Goal: Task Accomplishment & Management: Manage account settings

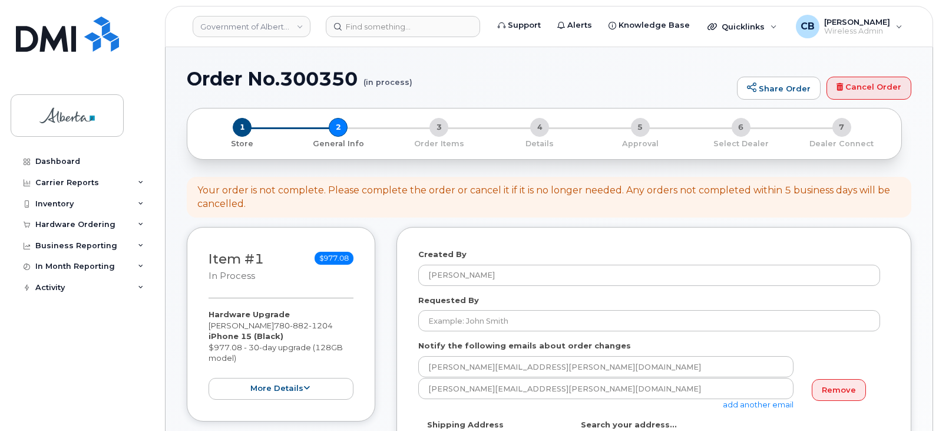
select select
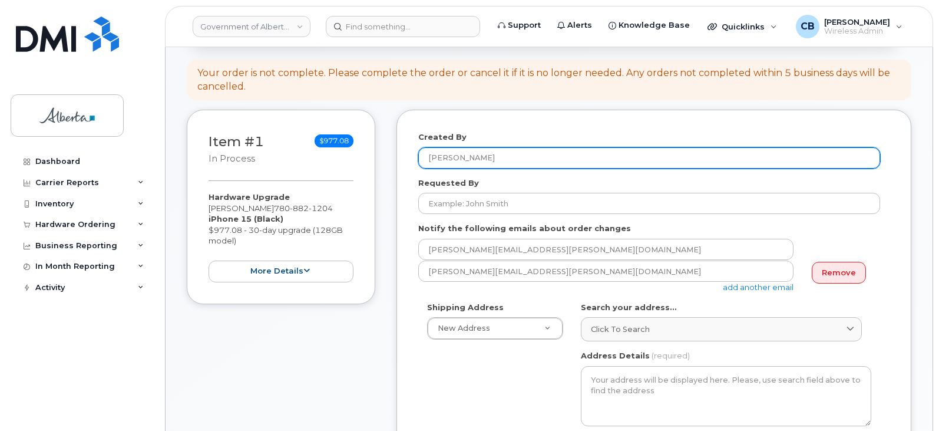
scroll to position [118, 0]
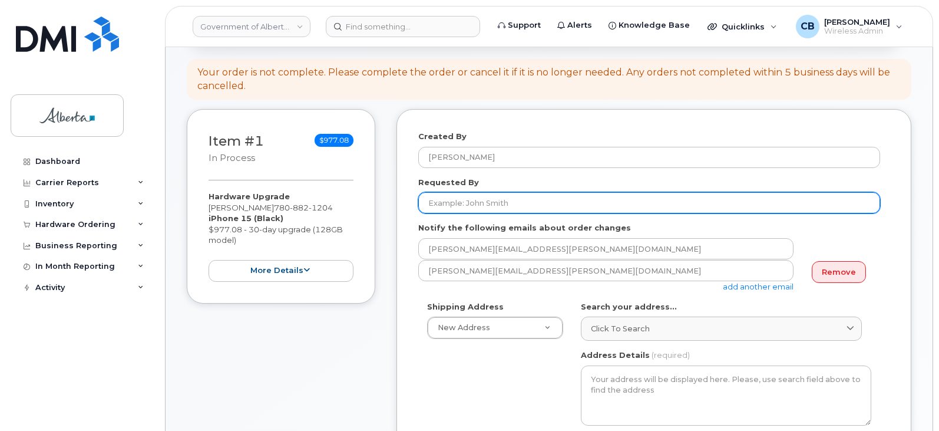
click at [516, 203] on input "Requested By" at bounding box center [649, 202] width 462 height 21
paste input "Jackie.Kochan@gov.ab.ca"
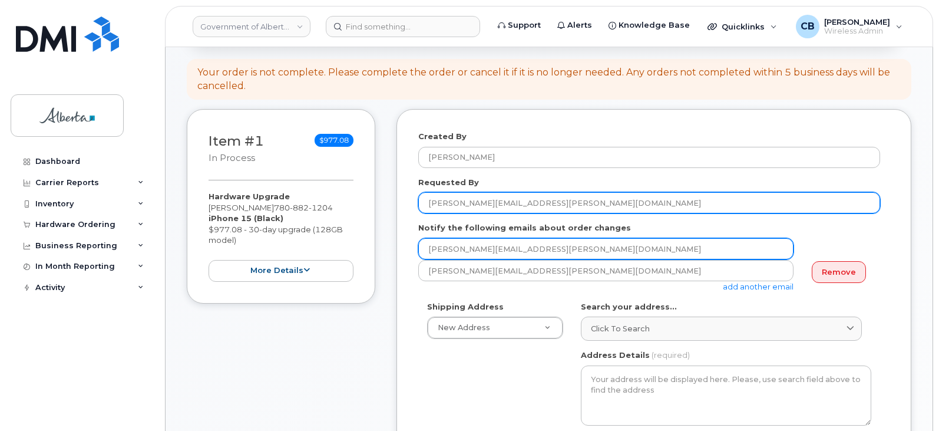
type input "Jackie.Kochan@gov.ab.ca"
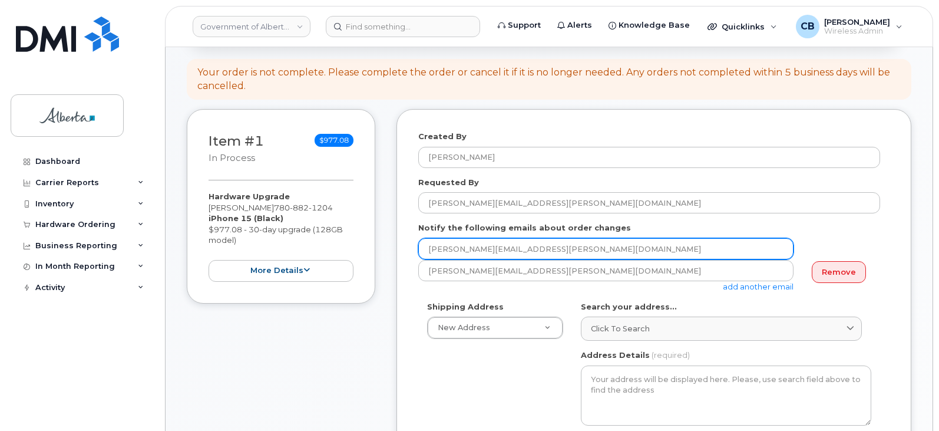
click at [452, 249] on input "[PERSON_NAME][EMAIL_ADDRESS][PERSON_NAME][DOMAIN_NAME]" at bounding box center [605, 248] width 375 height 21
paste input "Jackie.Kochan"
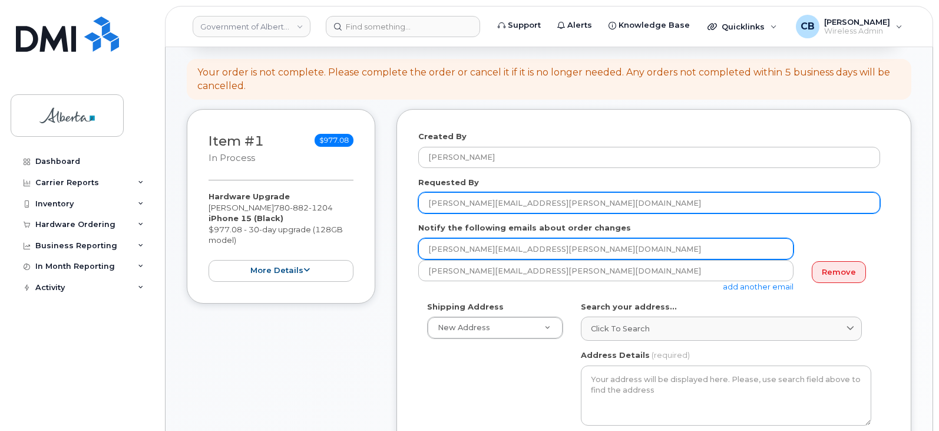
type input "Jackie.Kochan@gov.ab.ca"
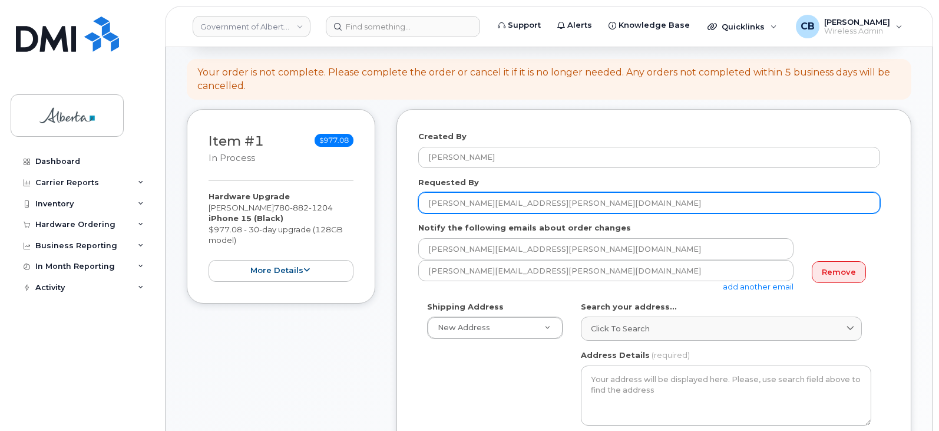
drag, startPoint x: 529, startPoint y: 196, endPoint x: 487, endPoint y: 206, distance: 43.6
click at [487, 206] on input "Jackie.Kochan@gov.ab.ca" at bounding box center [649, 202] width 462 height 21
click at [456, 204] on input "Jackie.Kochan" at bounding box center [649, 202] width 462 height 21
type input "Jackie Kochan"
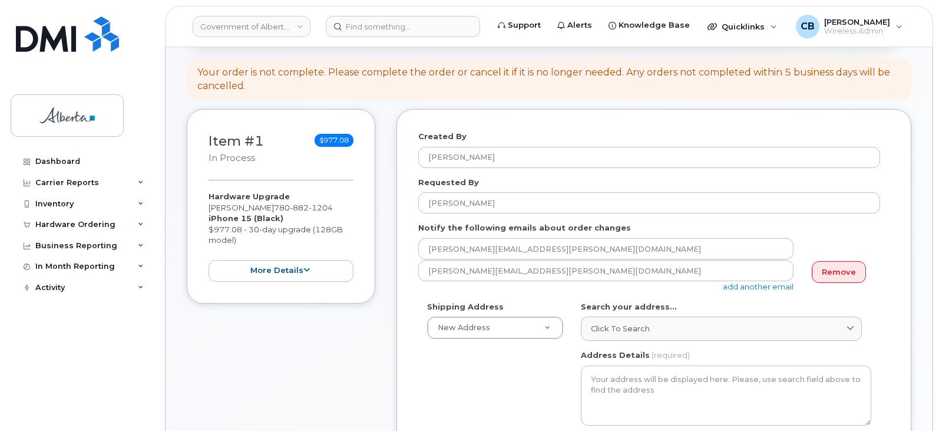
click at [757, 286] on link "add another email" at bounding box center [758, 286] width 71 height 9
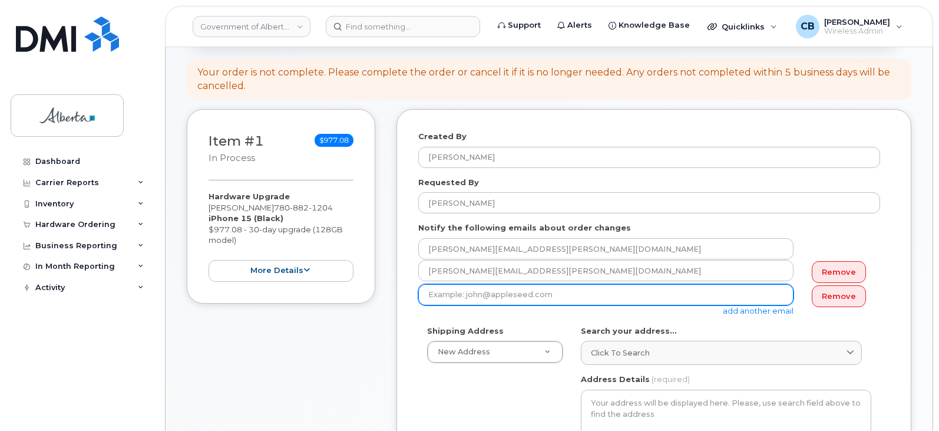
click at [492, 292] on input "email" at bounding box center [605, 294] width 375 height 21
paste input "Fiona.Wong@gov.ab.ca"
type input "Fiona.Wong@gov.ab.ca"
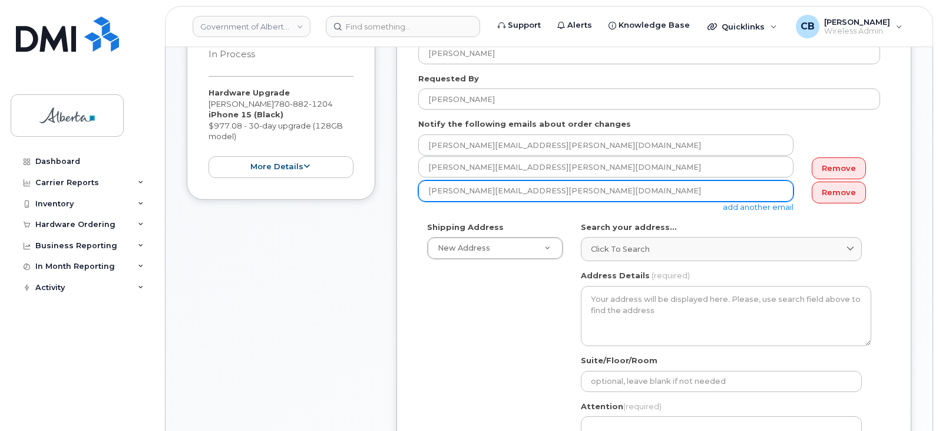
scroll to position [236, 0]
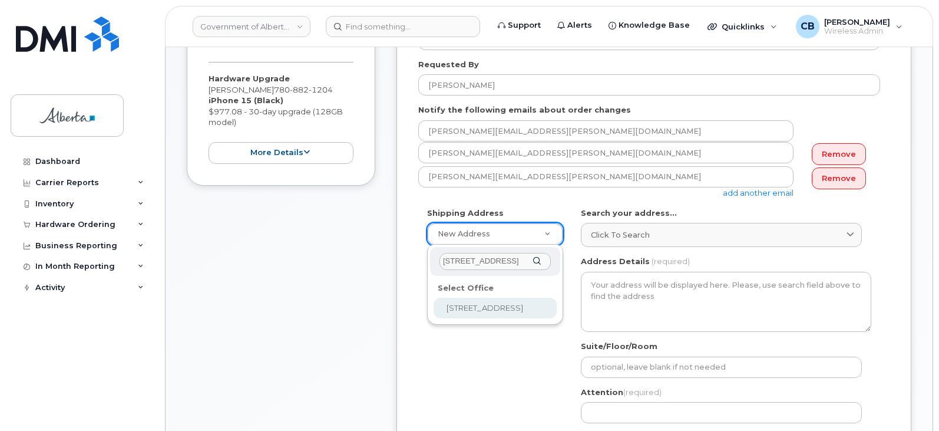
type input "10130 - 99 Avenue"
select select
type textarea "10130 - 99 Avenue Grande Prairie Alberta T8V2V4"
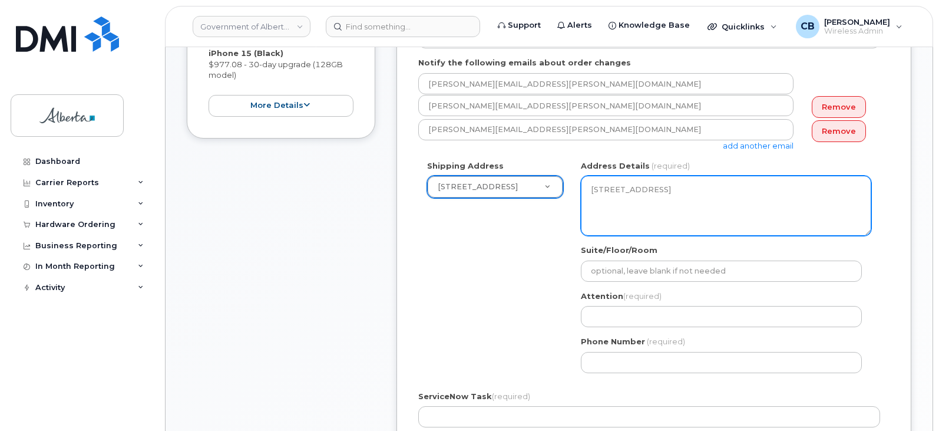
scroll to position [354, 0]
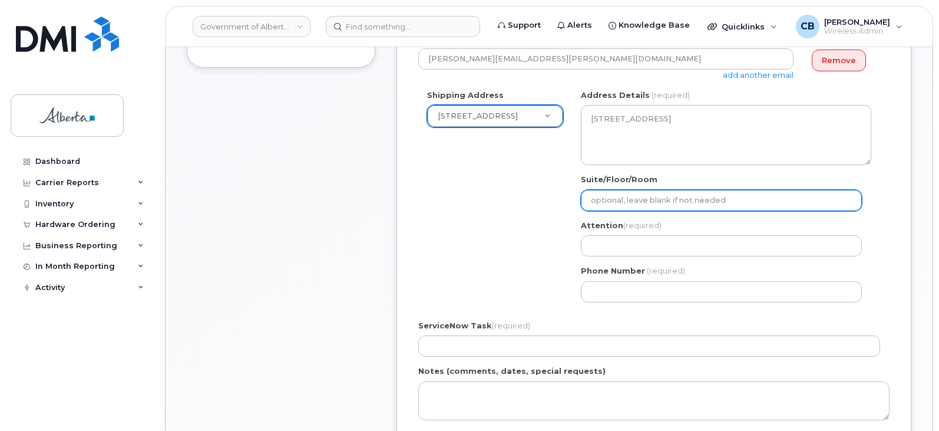
click at [612, 202] on input "Suite/Floor/Room" at bounding box center [721, 200] width 281 height 21
type input "2nd flr"
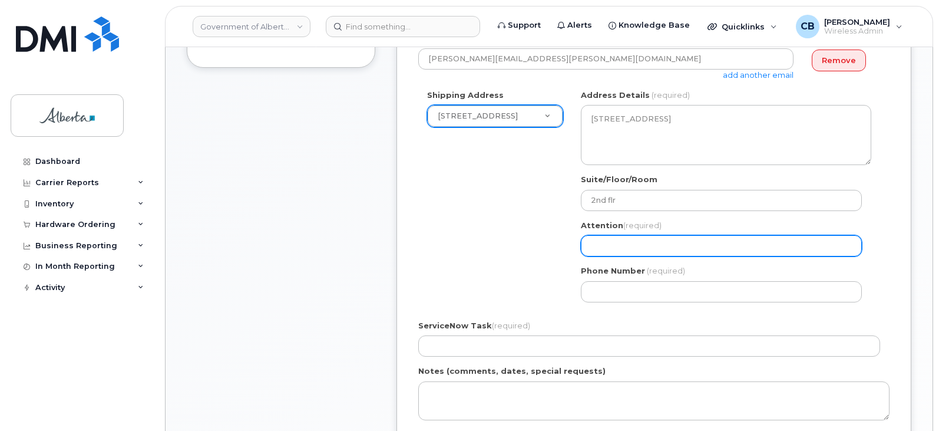
click at [634, 249] on input "Attention (required)" at bounding box center [721, 245] width 281 height 21
paste input "Fiona Wong"
select select
type input "Fiona Wong"
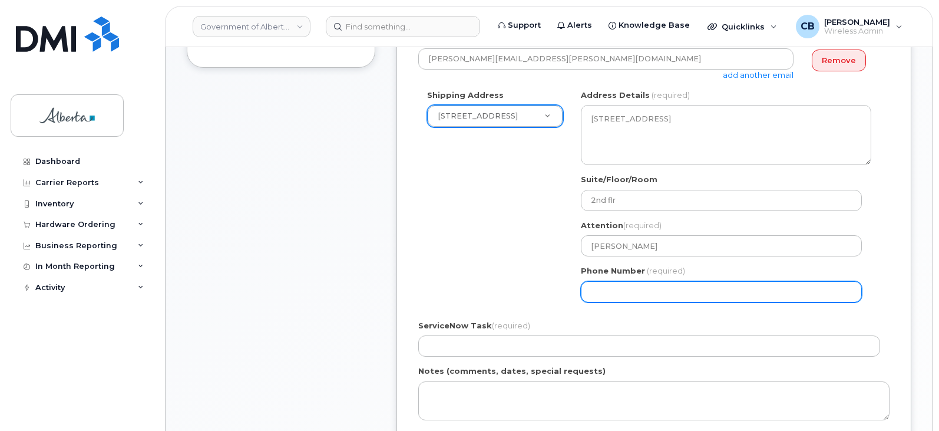
click at [603, 294] on input "Phone Number" at bounding box center [721, 291] width 281 height 21
paste input "7805385159"
type input "7805385159"
select select
type input "7805385159"
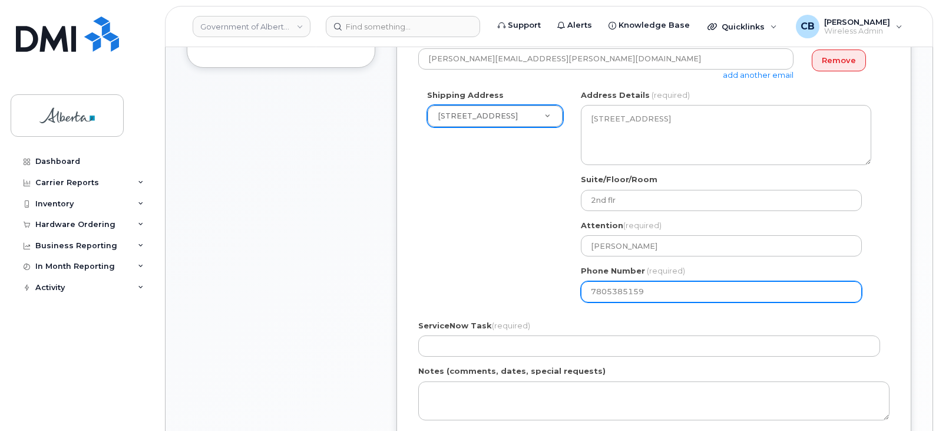
click at [471, 250] on div "Shipping Address 10130 - 99 Avenue - 214 Place South New Address 803 Manning Rd…" at bounding box center [649, 201] width 462 height 222
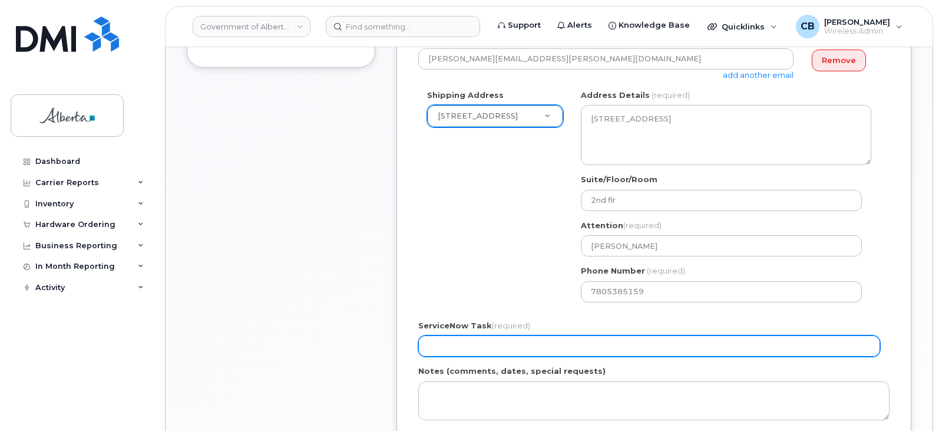
click at [441, 344] on input "ServiceNow Task (required)" at bounding box center [649, 345] width 462 height 21
paste input "SCTASK0842316"
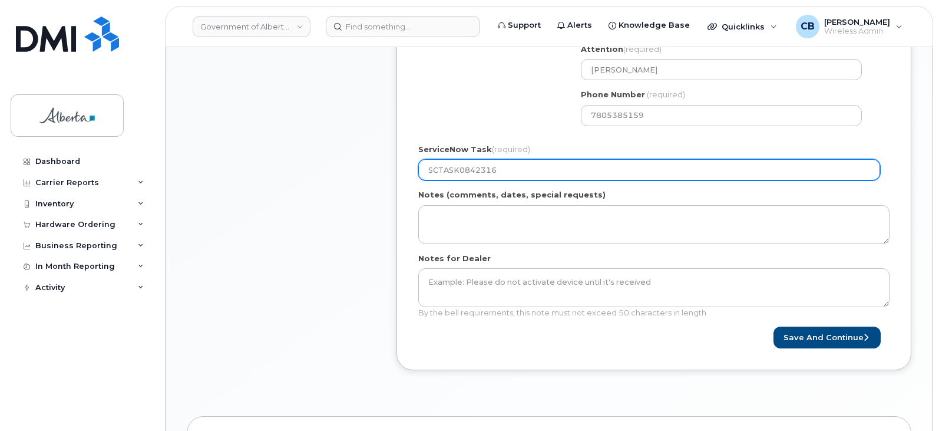
scroll to position [530, 0]
type input "SCTASK0842316"
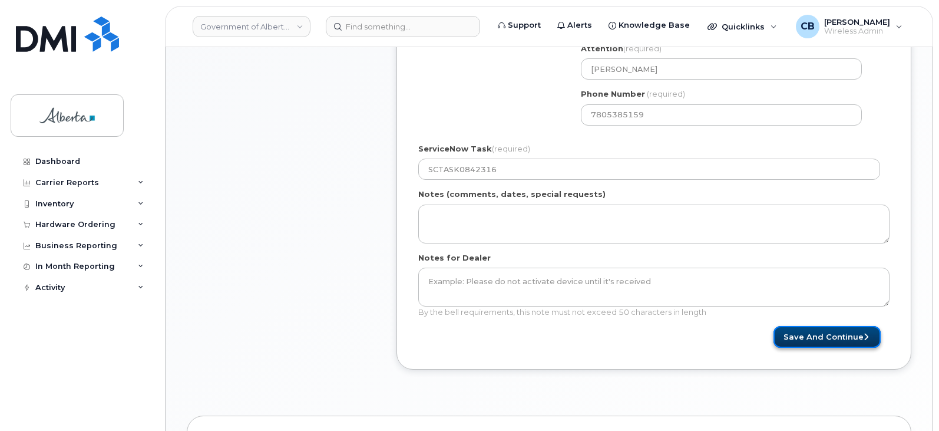
click at [827, 339] on button "Save and Continue" at bounding box center [827, 337] width 107 height 22
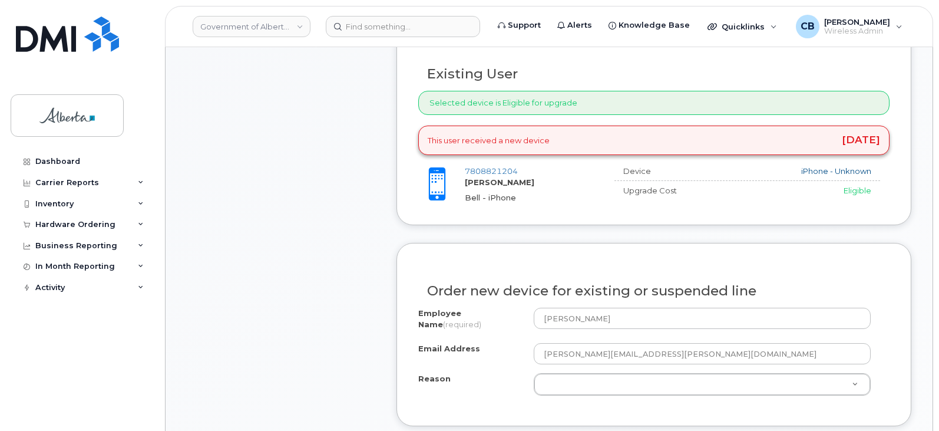
scroll to position [589, 0]
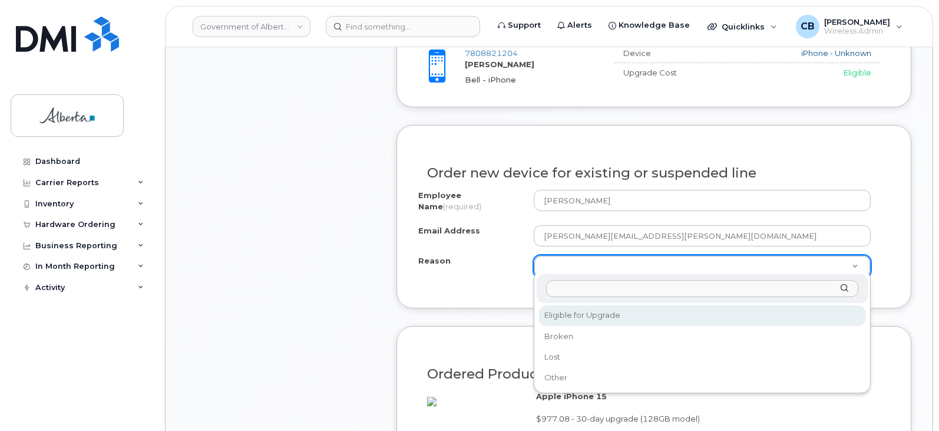
select select "eligible_for_upgrade"
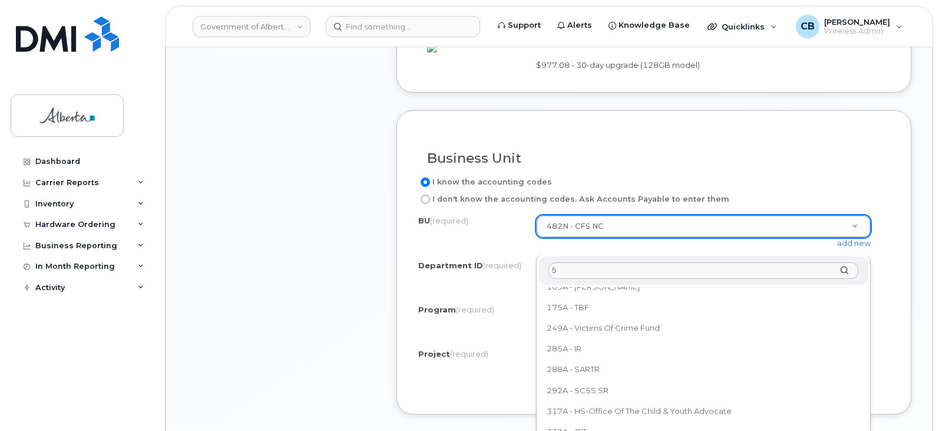
scroll to position [0, 0]
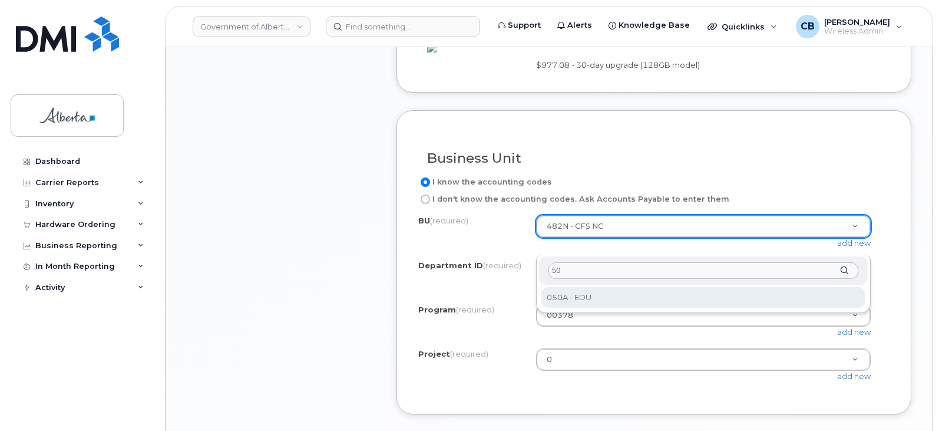
type input "50"
select select "050A"
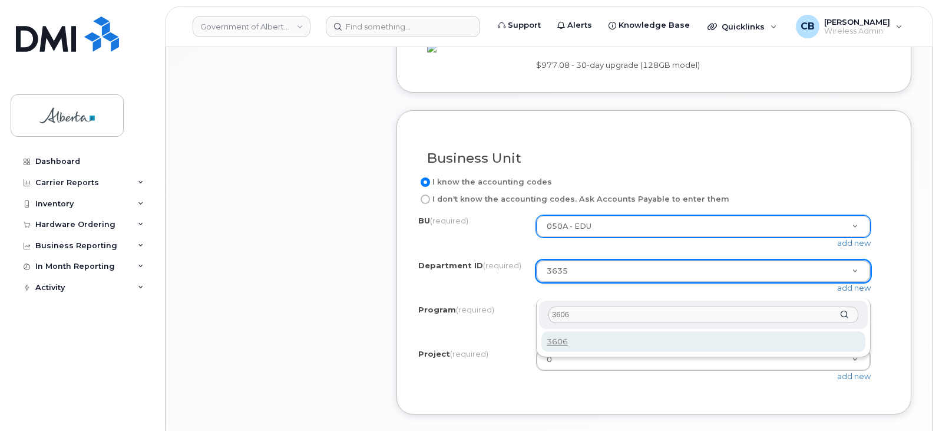
type input "3606"
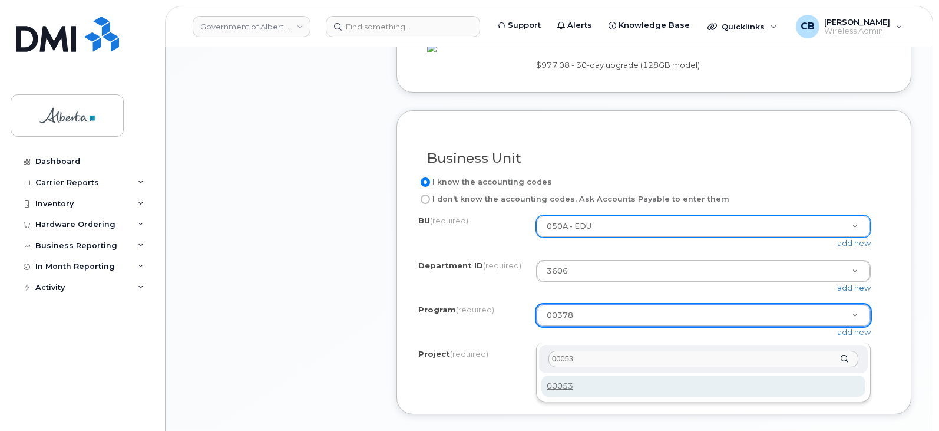
type input "00053"
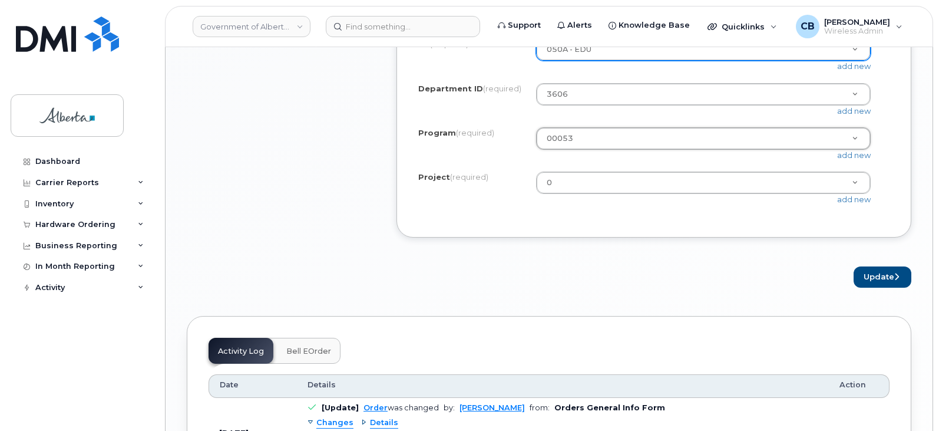
scroll to position [1179, 0]
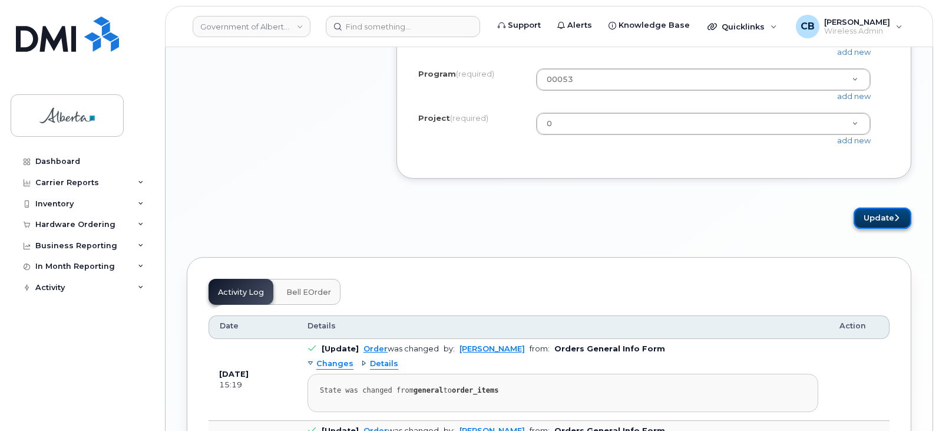
click at [879, 229] on button "Update" at bounding box center [883, 218] width 58 height 22
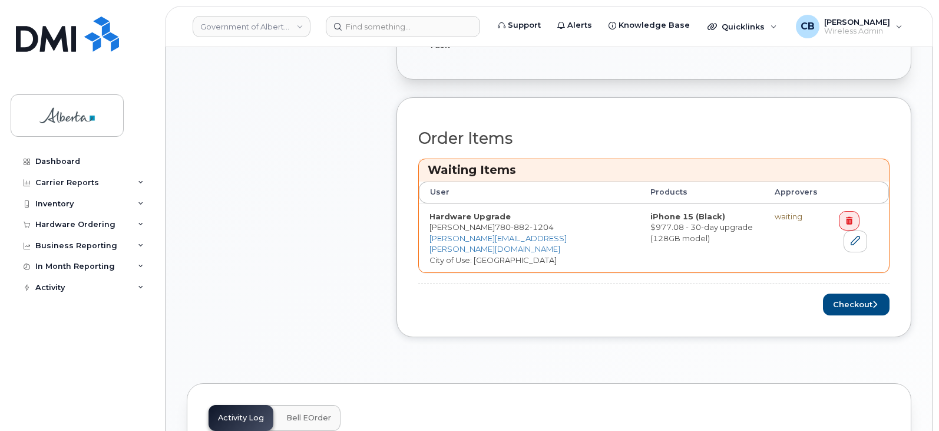
scroll to position [471, 0]
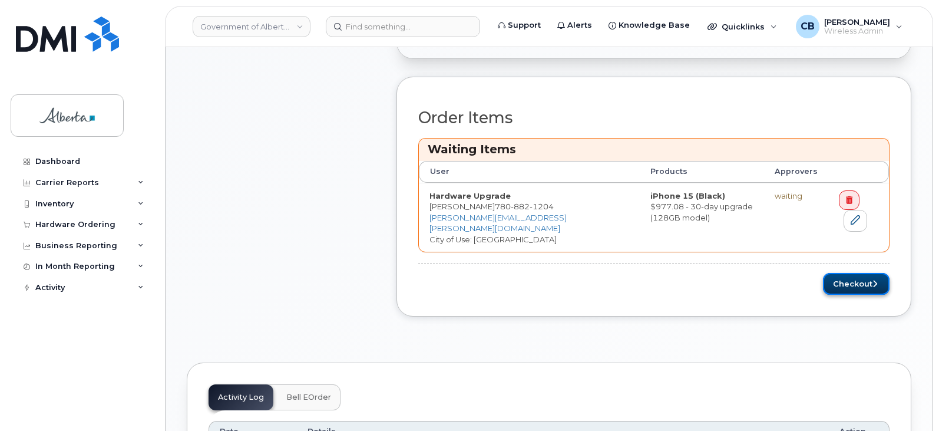
click at [841, 273] on button "Checkout" at bounding box center [856, 284] width 67 height 22
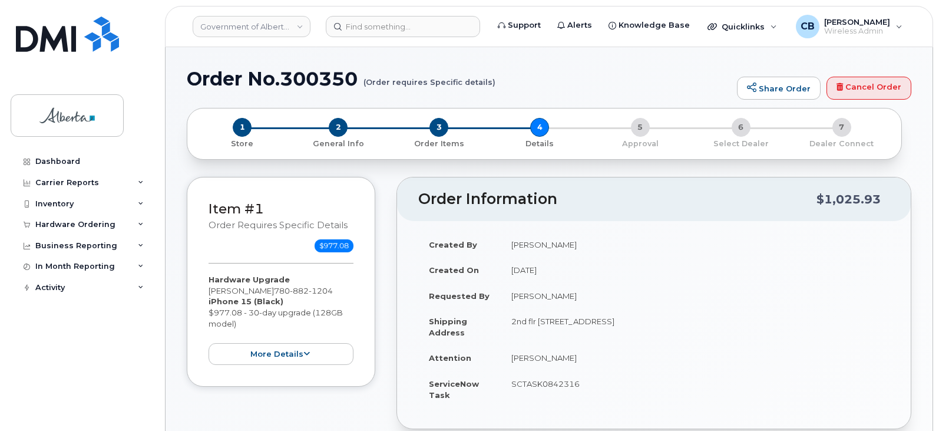
select select
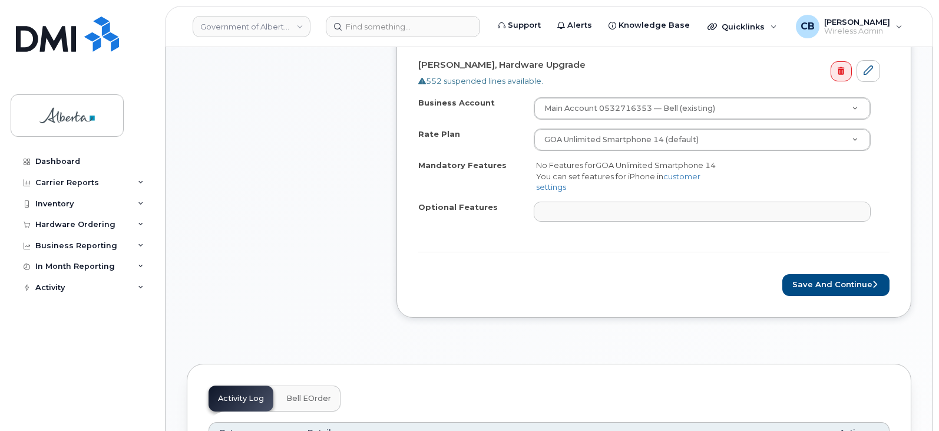
scroll to position [471, 0]
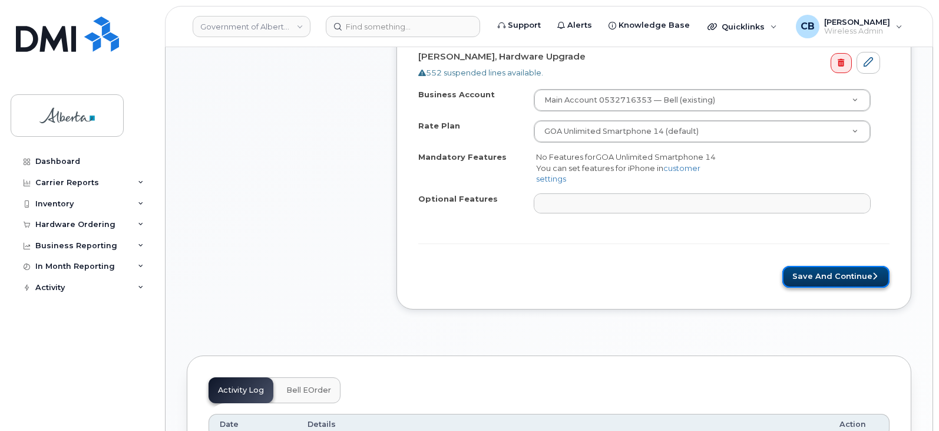
click at [837, 280] on button "Save and Continue" at bounding box center [836, 277] width 107 height 22
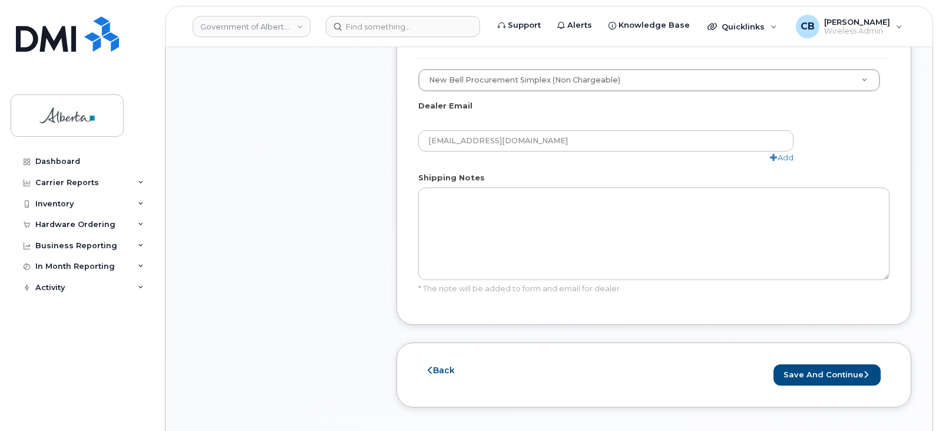
scroll to position [766, 0]
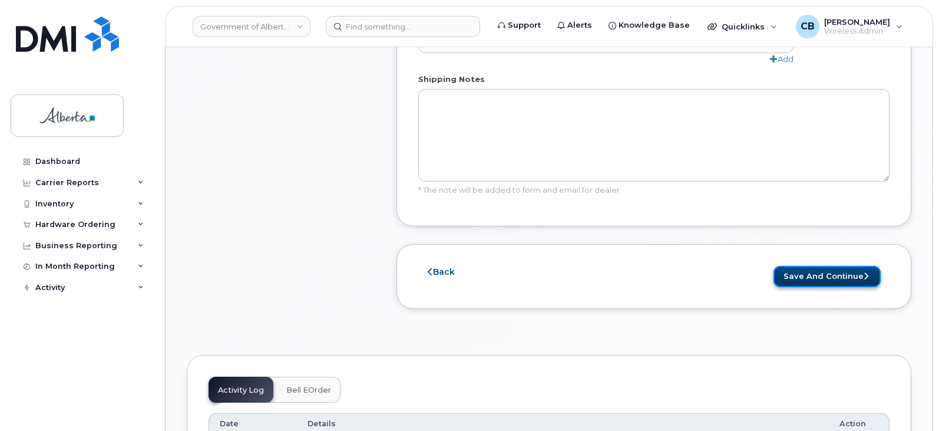
click at [826, 276] on button "Save and Continue" at bounding box center [827, 277] width 107 height 22
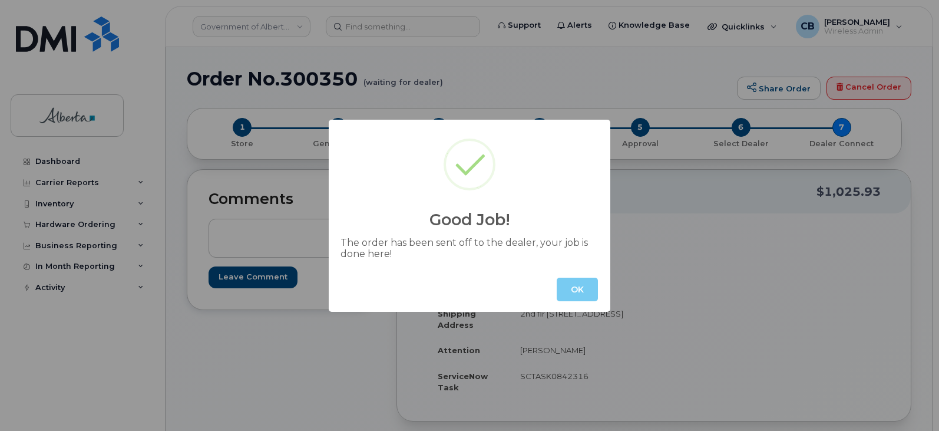
click at [577, 289] on button "OK" at bounding box center [577, 290] width 41 height 24
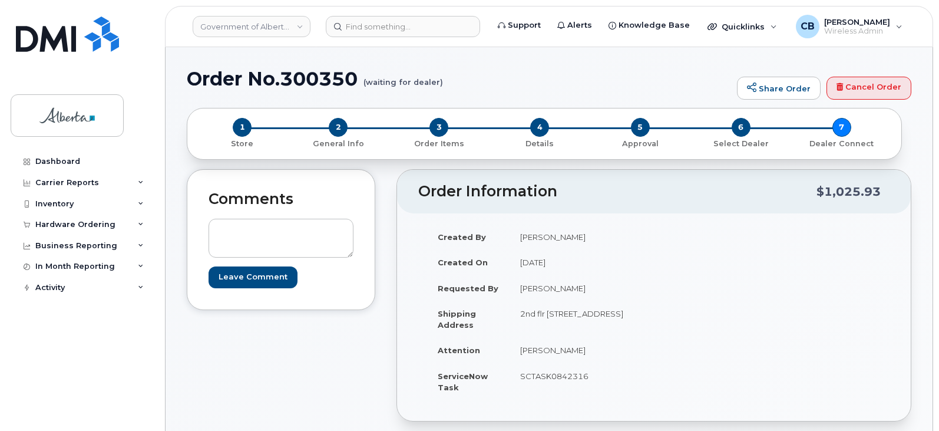
click at [302, 80] on h1 "Order No.300350 (waiting for dealer)" at bounding box center [459, 78] width 545 height 21
copy h1 "300350"
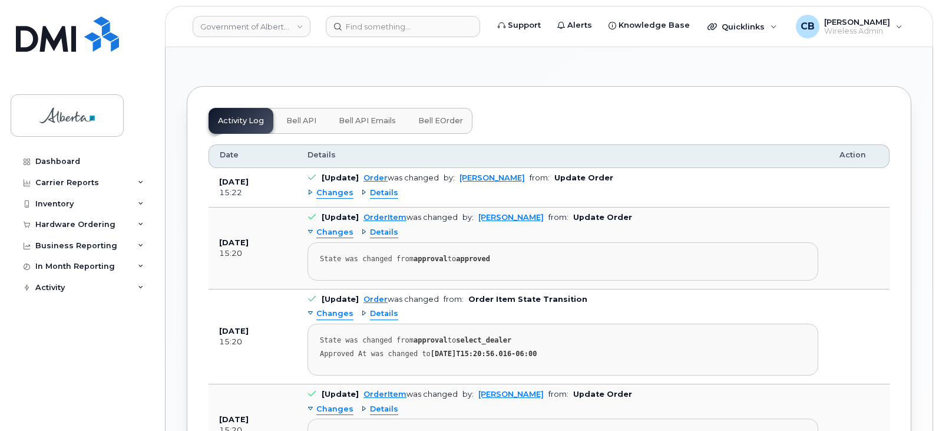
click at [295, 108] on button "Bell API" at bounding box center [301, 121] width 49 height 26
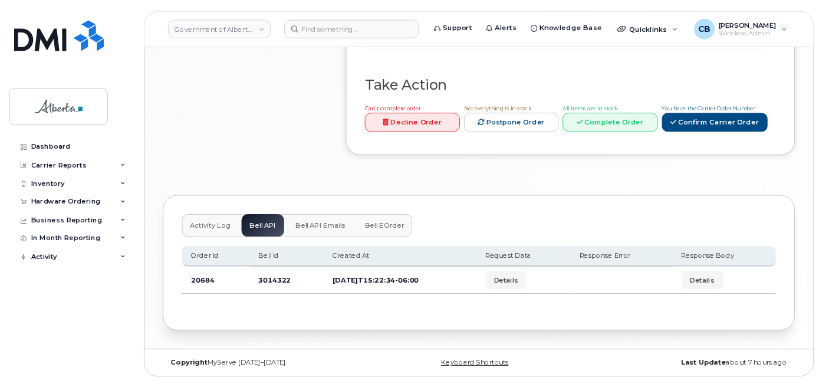
scroll to position [567, 0]
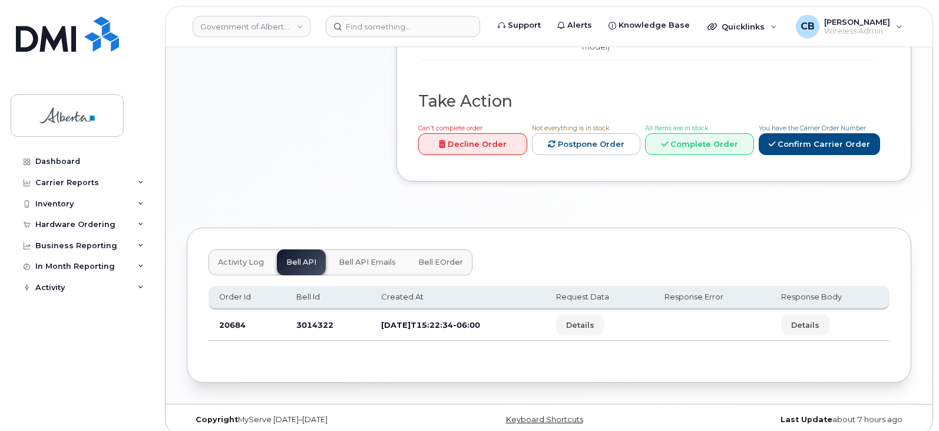
click at [312, 312] on td "3014322" at bounding box center [328, 324] width 85 height 31
copy td "3014322"
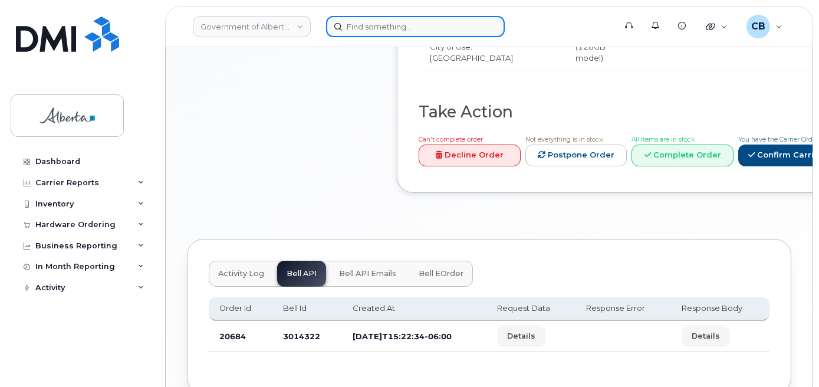
click at [406, 34] on input at bounding box center [415, 26] width 179 height 21
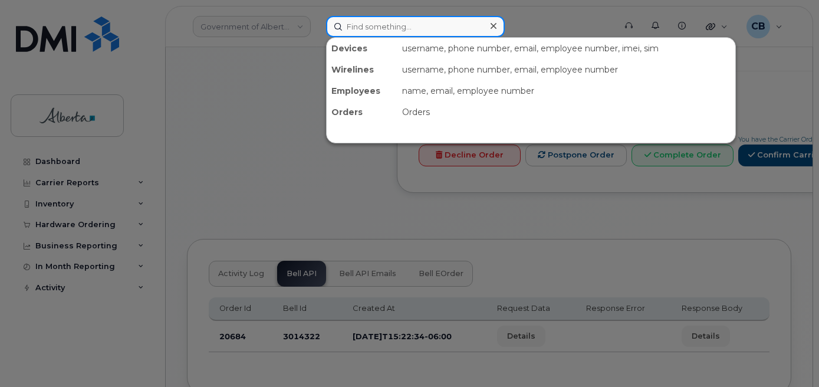
paste input "7808821204"
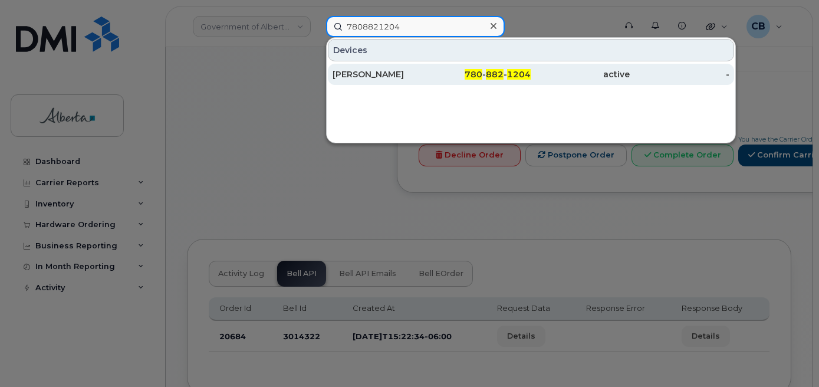
type input "7808821204"
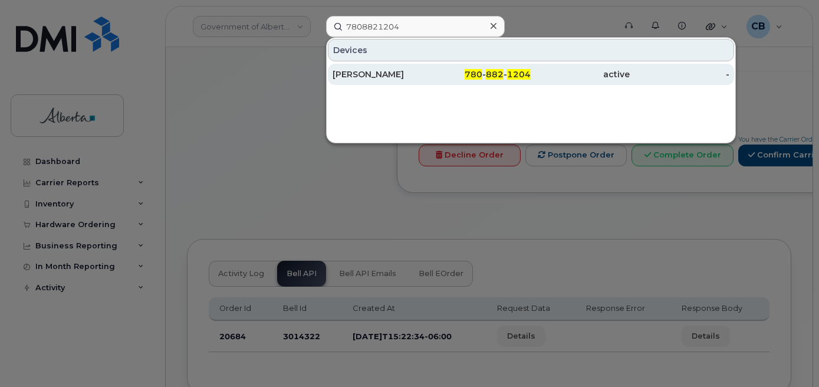
click at [378, 78] on div "[PERSON_NAME]" at bounding box center [381, 74] width 99 height 12
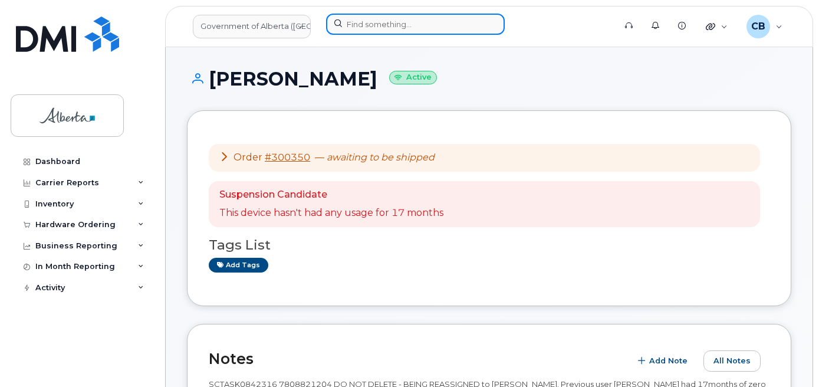
click at [351, 18] on input at bounding box center [415, 24] width 179 height 21
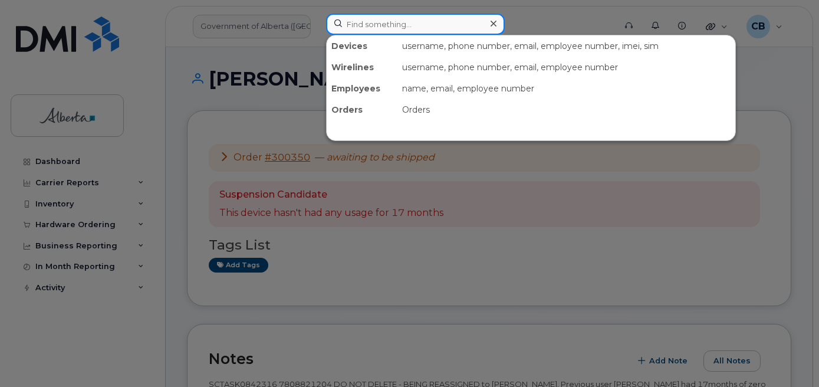
paste input "7802421386"
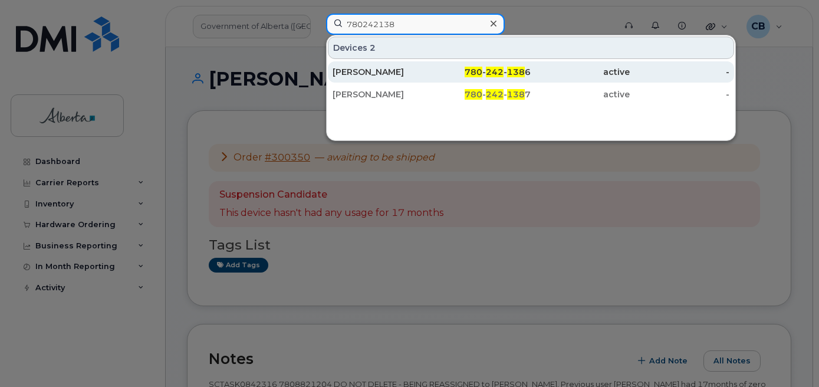
type input "780242138"
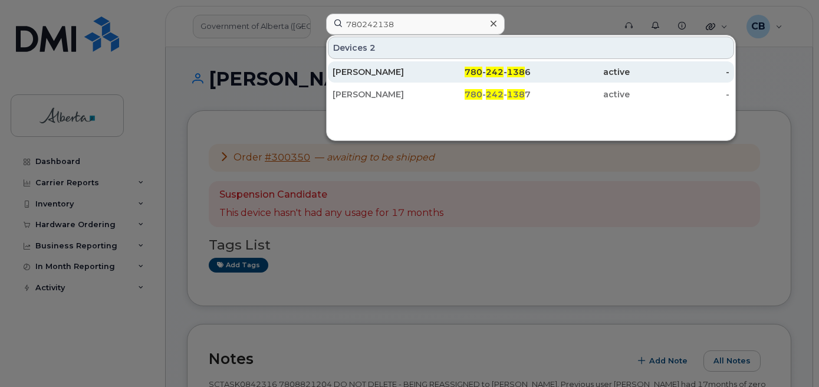
click at [356, 69] on div "Kyle Ford" at bounding box center [381, 72] width 99 height 12
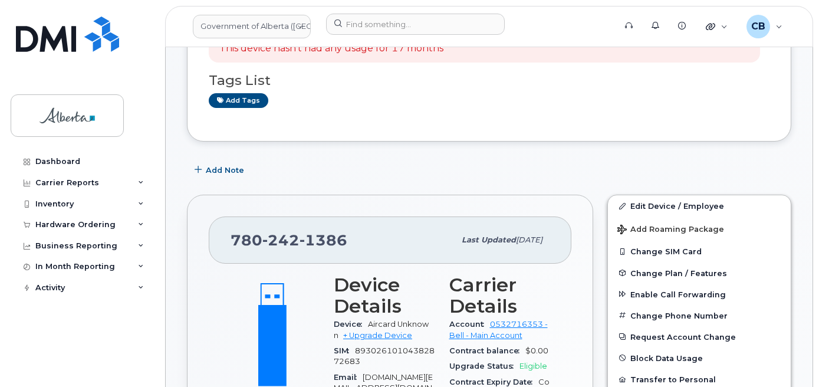
scroll to position [177, 0]
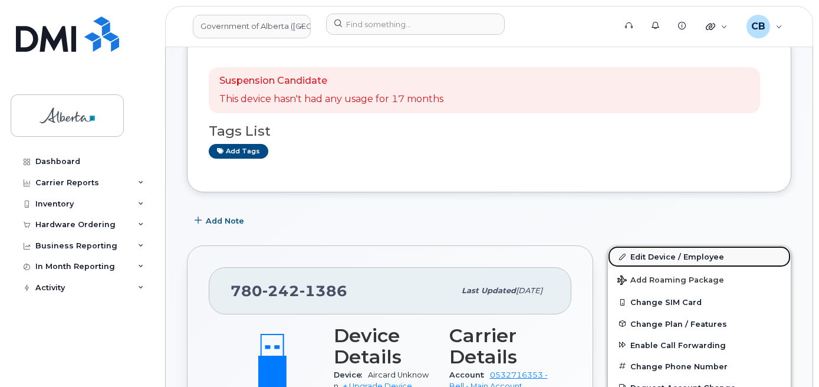
click at [665, 256] on link "Edit Device / Employee" at bounding box center [699, 256] width 183 height 21
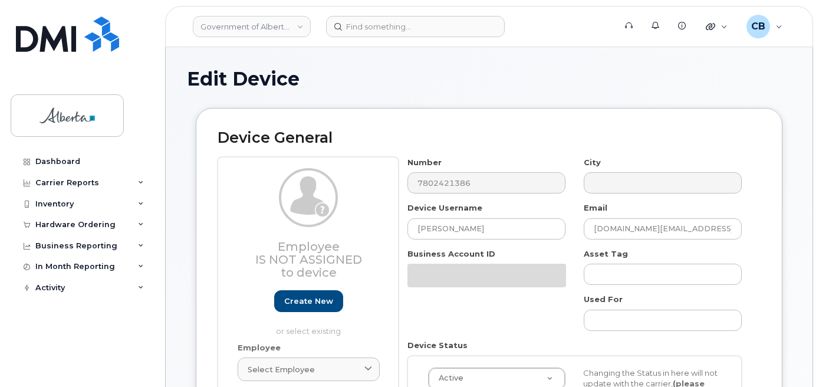
select select "4797682"
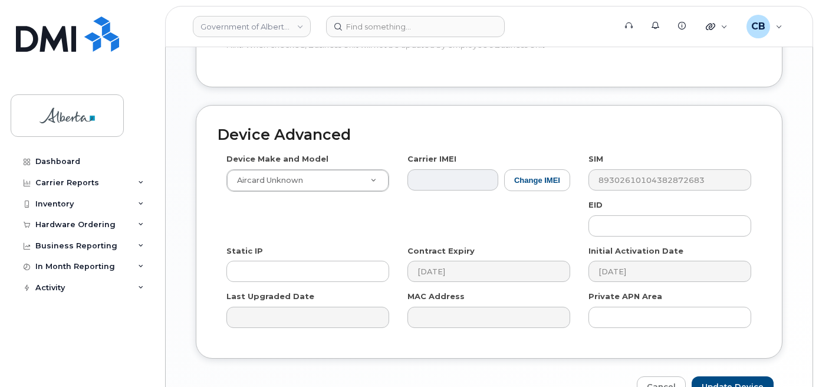
scroll to position [682, 0]
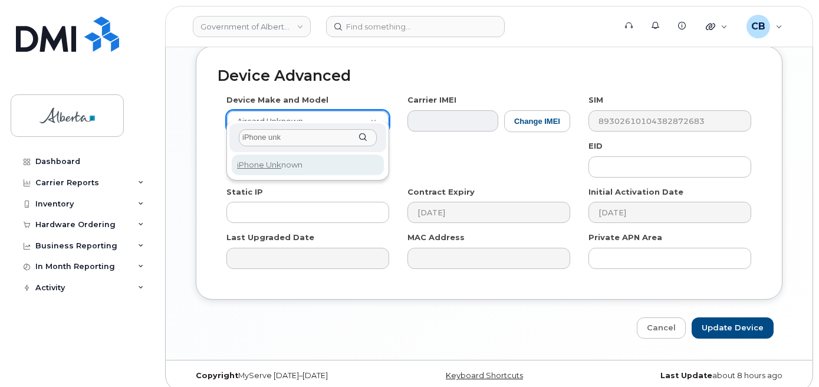
type input "iPhone unk"
select select "185"
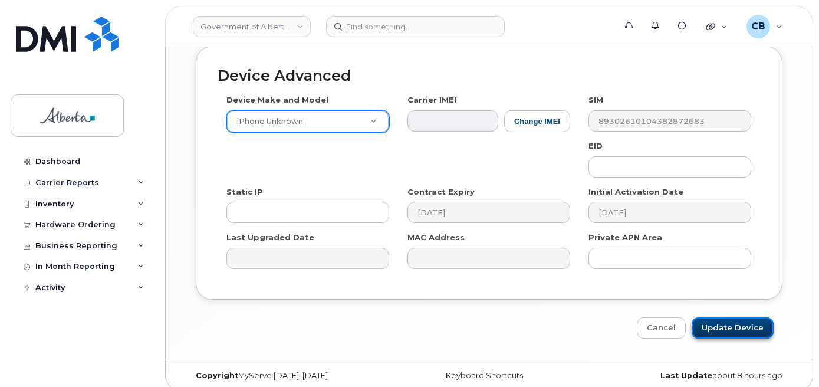
click at [728, 318] on input "Update Device" at bounding box center [732, 328] width 82 height 22
type input "Saving..."
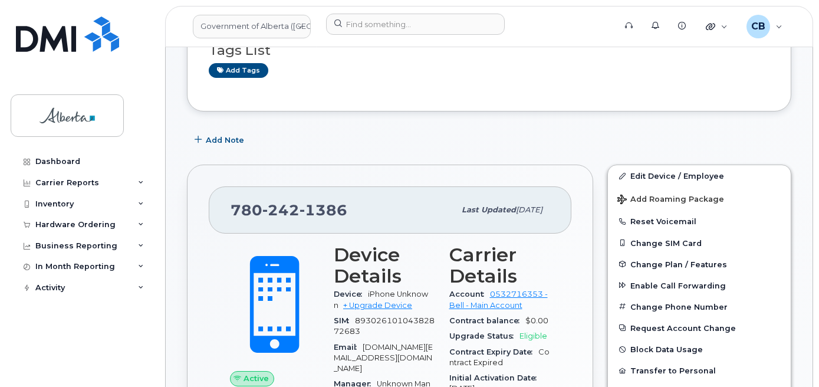
scroll to position [295, 0]
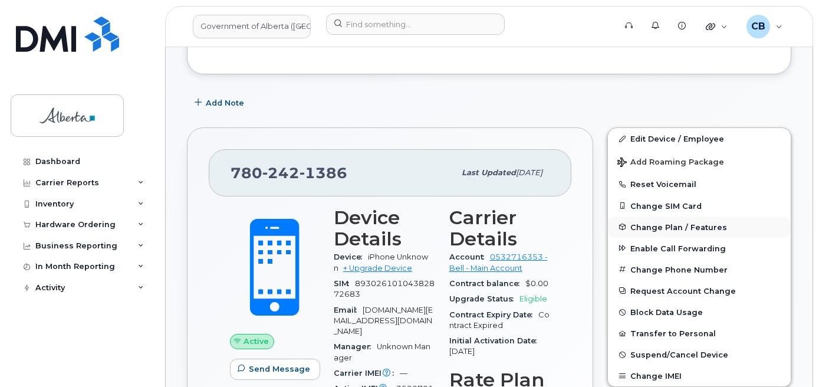
click at [642, 228] on span "Change Plan / Features" at bounding box center [678, 226] width 97 height 9
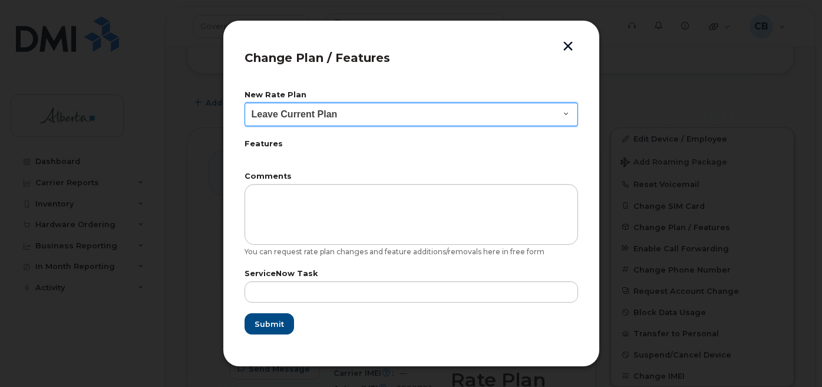
click at [568, 112] on select "Leave Current Plan GOA - Voice Plan 5 GOA Smartphone 14 30D GOA Unlimited Smart…" at bounding box center [412, 115] width 334 height 24
select select "2483362"
click at [245, 103] on select "Leave Current Plan GOA - Voice Plan 5 GOA Smartphone 14 30D GOA Unlimited Smart…" at bounding box center [412, 115] width 334 height 24
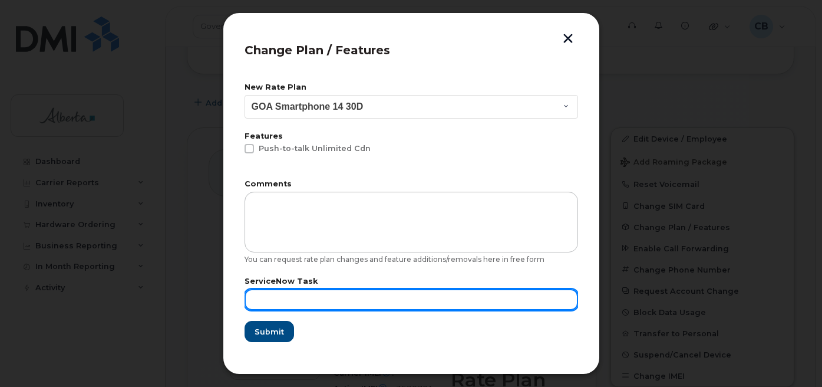
click at [279, 305] on input "text" at bounding box center [412, 299] width 334 height 21
paste input "SCTASK0845983"
type input "SCTASK0845983"
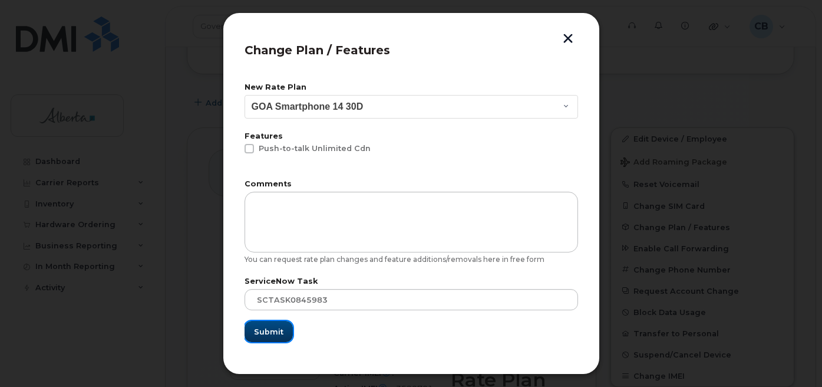
click at [270, 329] on span "Submit" at bounding box center [268, 331] width 29 height 11
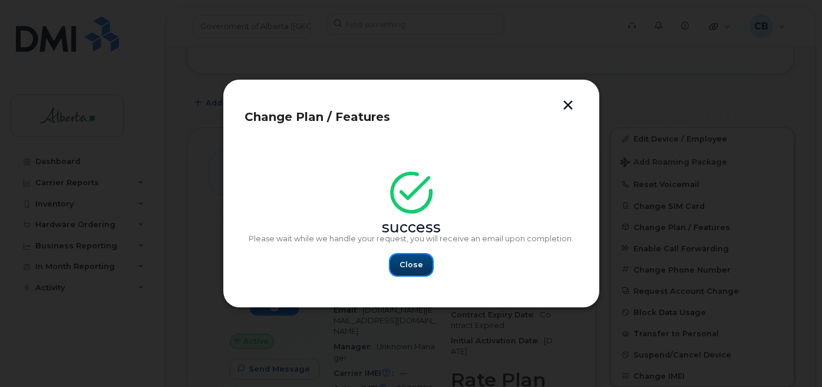
click at [411, 262] on span "Close" at bounding box center [412, 264] width 24 height 11
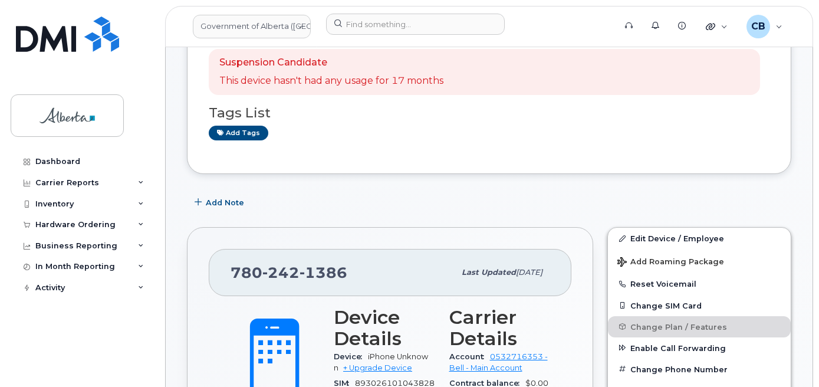
scroll to position [177, 0]
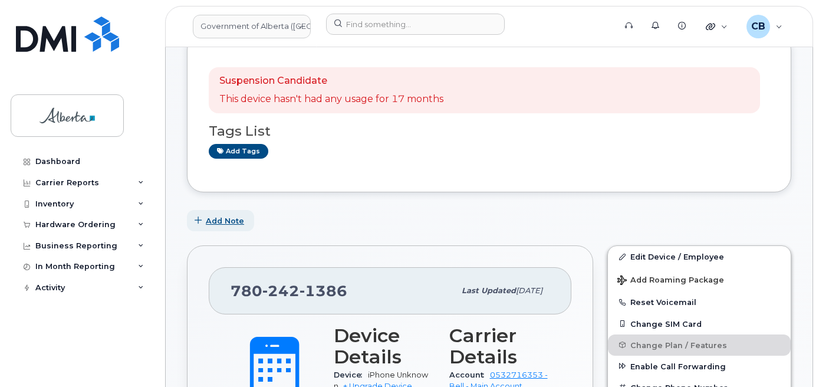
click at [230, 220] on span "Add Note" at bounding box center [225, 220] width 38 height 11
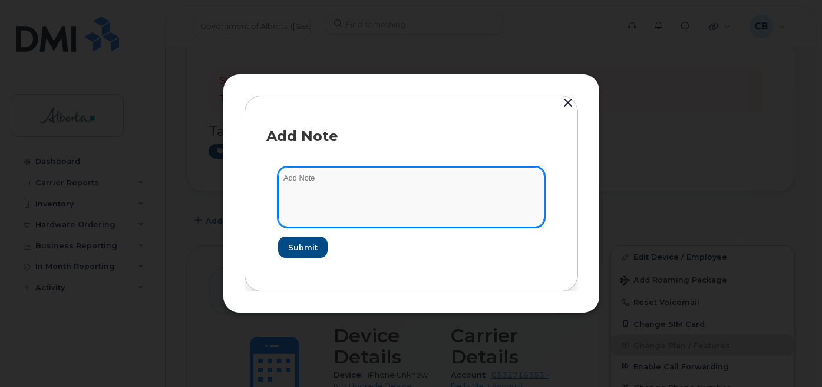
click at [314, 171] on textarea at bounding box center [411, 197] width 266 height 60
paste textarea "SCTASK0845983"
type textarea "SCTASK0845983-changed plan from data to voice and data."
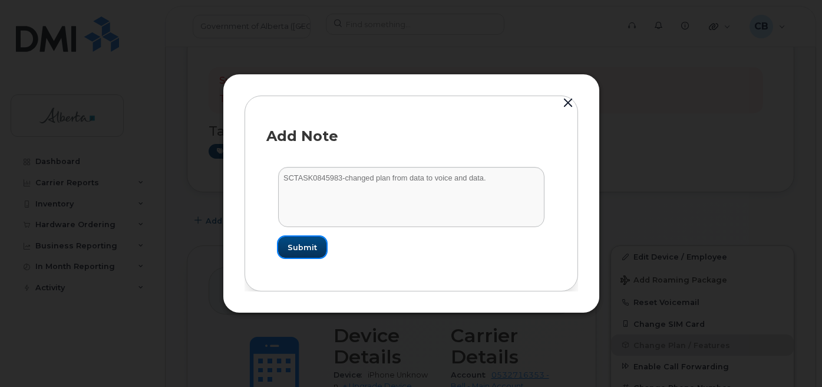
click at [314, 243] on span "Submit" at bounding box center [302, 247] width 29 height 11
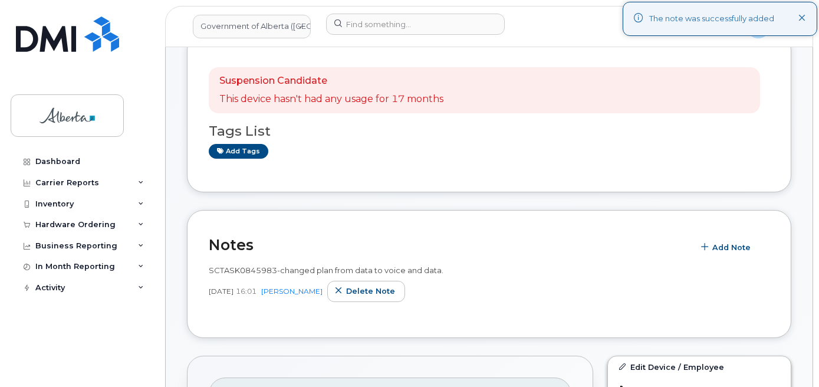
click at [802, 18] on icon at bounding box center [802, 19] width 8 height 8
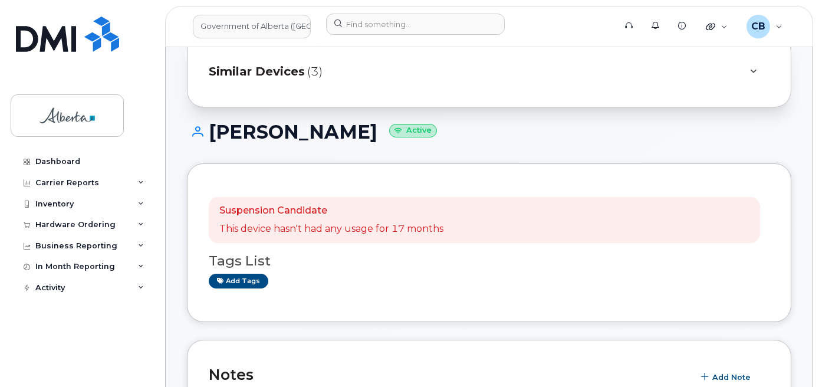
scroll to position [0, 0]
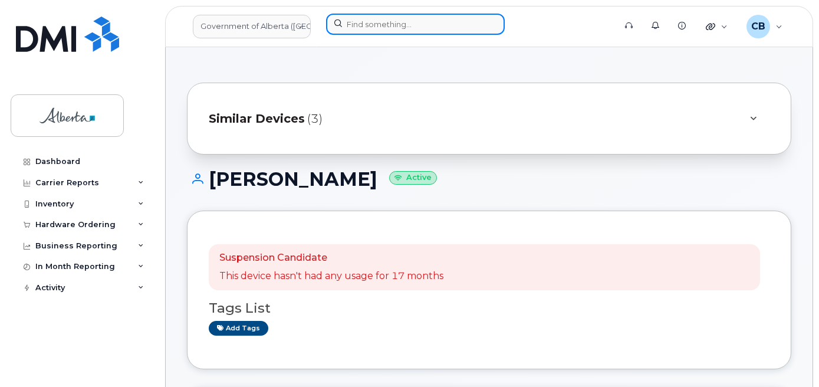
click at [355, 26] on input at bounding box center [415, 24] width 179 height 21
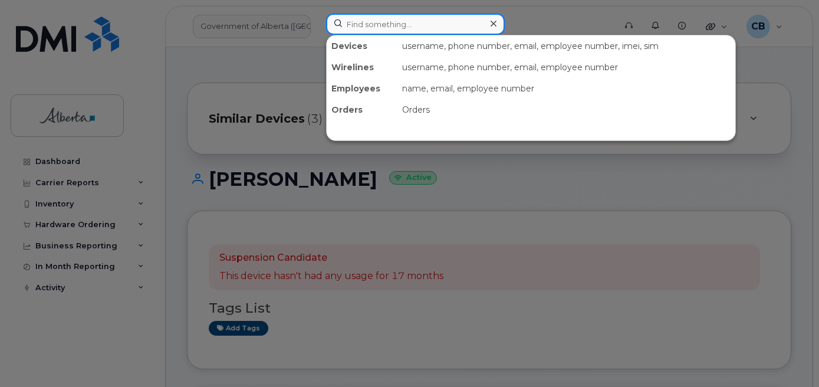
paste input "5879852532"
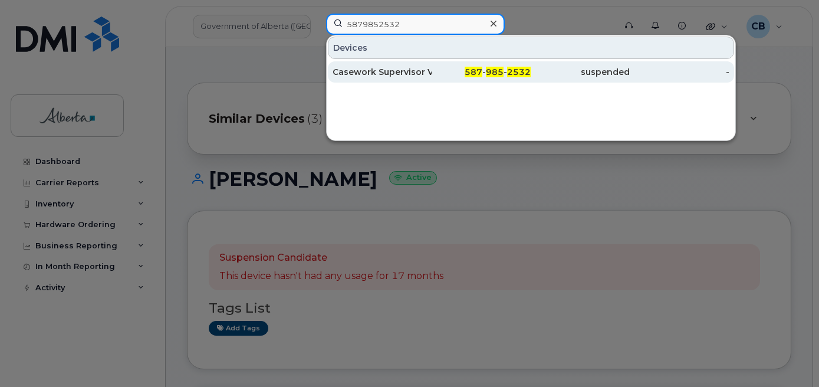
type input "5879852532"
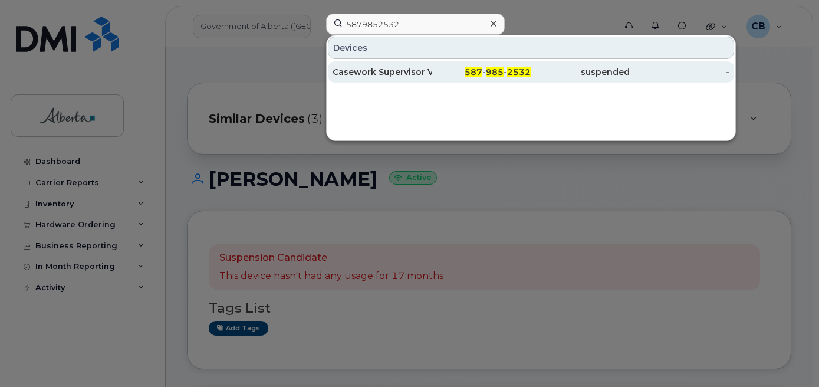
click at [359, 71] on div "Casework Supervisor Vacant" at bounding box center [381, 72] width 99 height 12
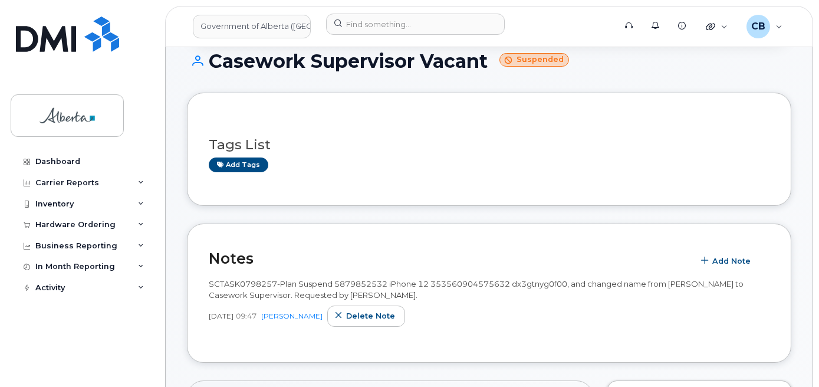
scroll to position [236, 0]
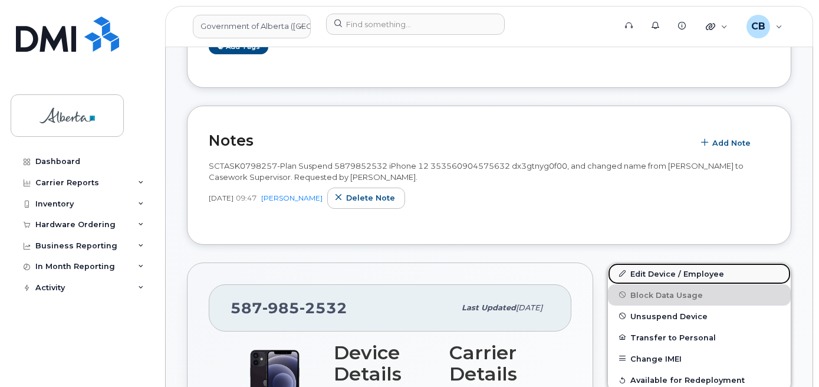
click at [677, 274] on link "Edit Device / Employee" at bounding box center [699, 273] width 183 height 21
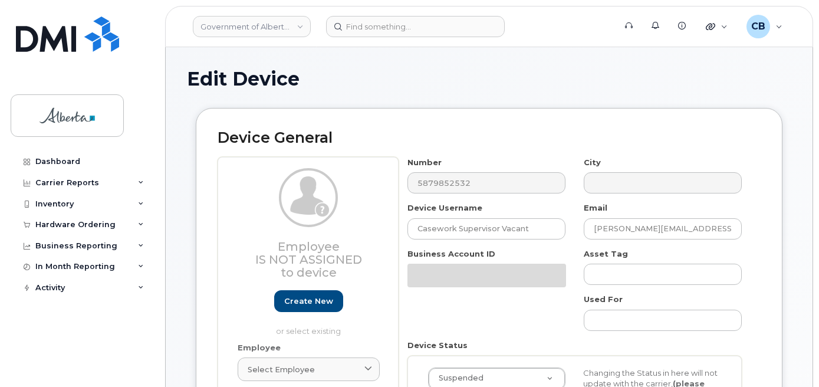
select select "4749733"
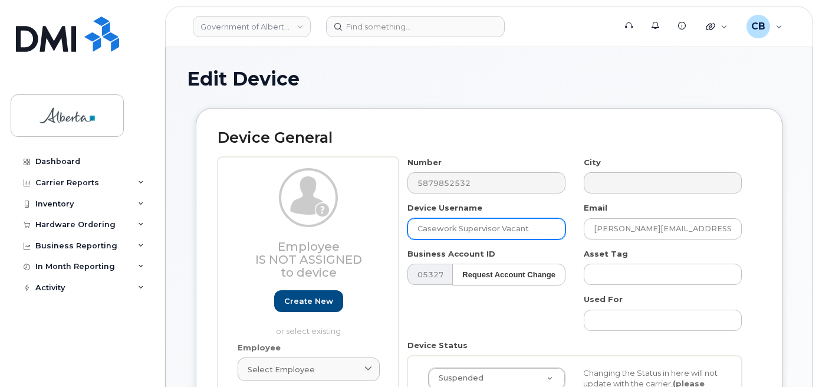
drag, startPoint x: 522, startPoint y: 230, endPoint x: 394, endPoint y: 232, distance: 127.3
click at [394, 231] on div "Employee Is not assigned to device Create new or select existing Employee Selec…" at bounding box center [488, 339] width 543 height 365
paste input "[PERSON_NAME]"
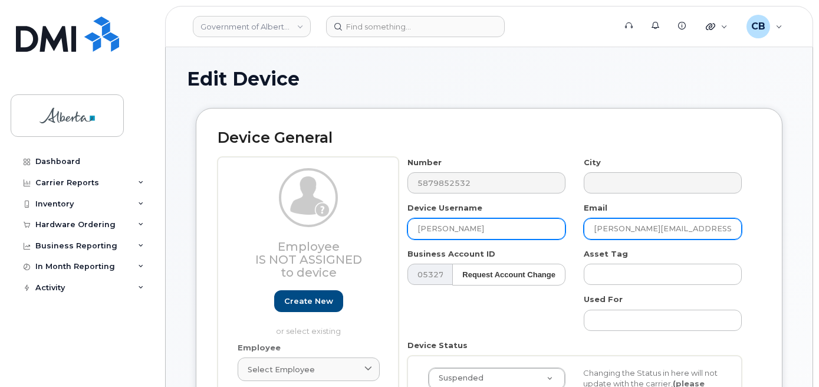
type input "[PERSON_NAME]"
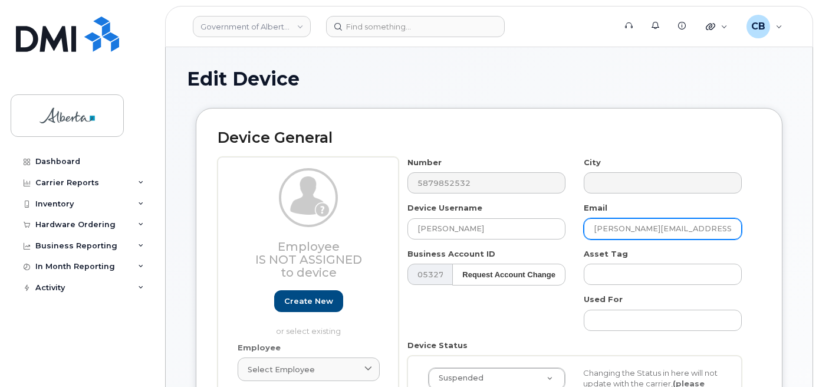
drag, startPoint x: 654, startPoint y: 227, endPoint x: 582, endPoint y: 234, distance: 71.6
click at [582, 234] on div "Email Cecile.Muzichuk@gov.ab.ca" at bounding box center [663, 220] width 176 height 37
paste input "[PERSON_NAME]"
click at [623, 226] on input "Davina Balram@gov.ab.ca" at bounding box center [662, 228] width 158 height 21
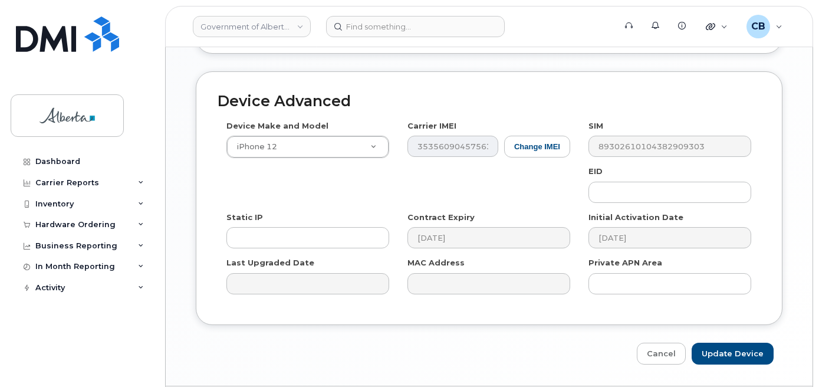
scroll to position [718, 0]
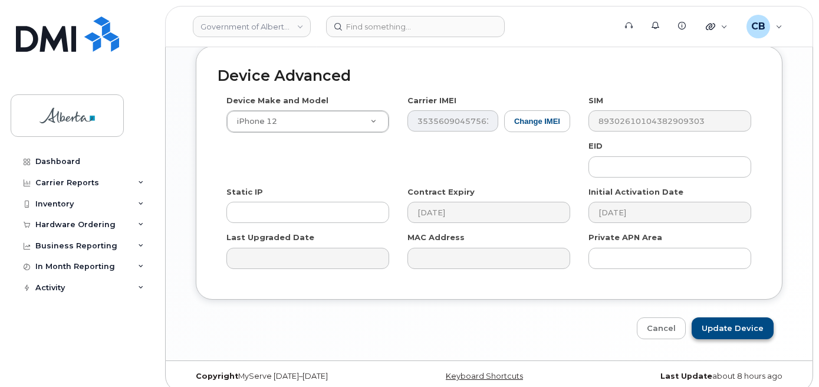
type input "[PERSON_NAME][EMAIL_ADDRESS][PERSON_NAME][DOMAIN_NAME]"
click at [712, 317] on input "Update Device" at bounding box center [732, 328] width 82 height 22
type input "Saving..."
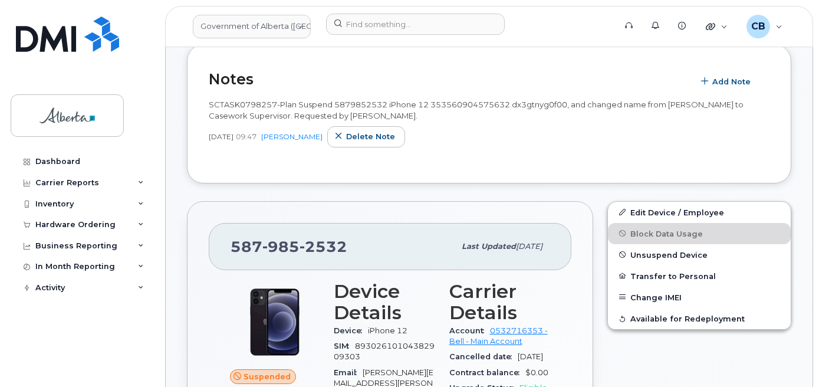
scroll to position [271, 0]
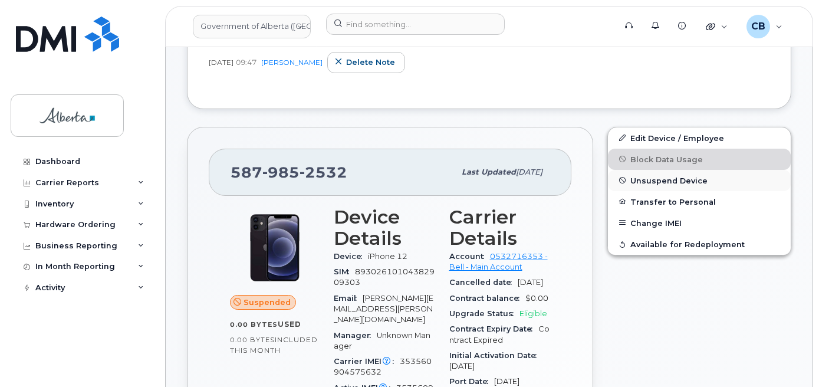
click at [661, 182] on span "Unsuspend Device" at bounding box center [668, 180] width 77 height 9
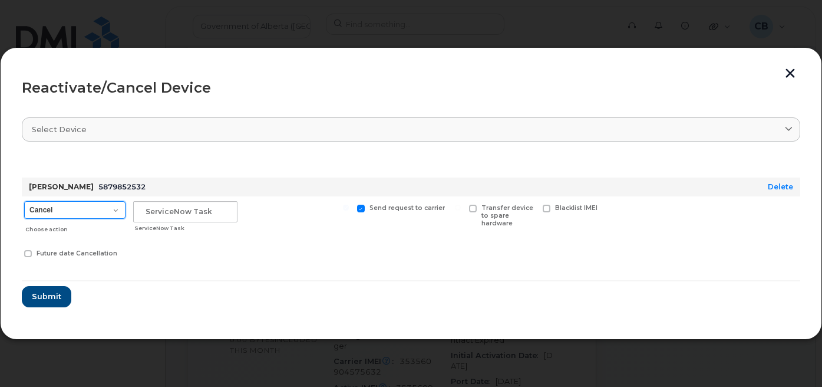
click at [112, 215] on select "Cancel Suspend - Extend Suspension Reactivate" at bounding box center [74, 210] width 101 height 18
select select "[object Object]"
click at [24, 201] on select "Cancel Suspend - Extend Suspension Reactivate" at bounding box center [74, 210] width 101 height 18
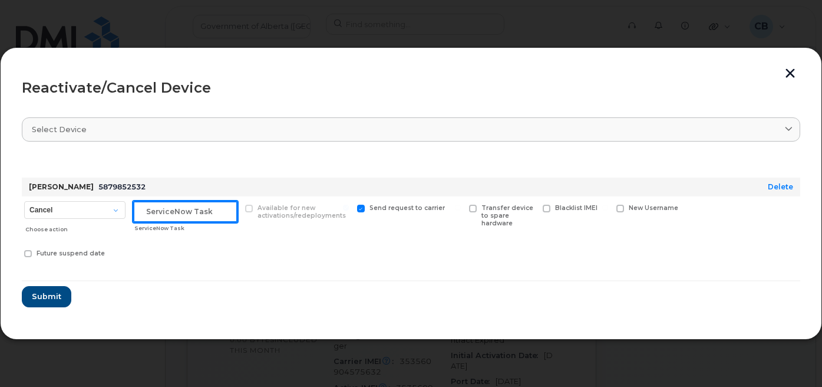
click at [156, 209] on input "text" at bounding box center [185, 211] width 104 height 21
paste input "SCTASK0846533"
type input "SCTASK0846533"
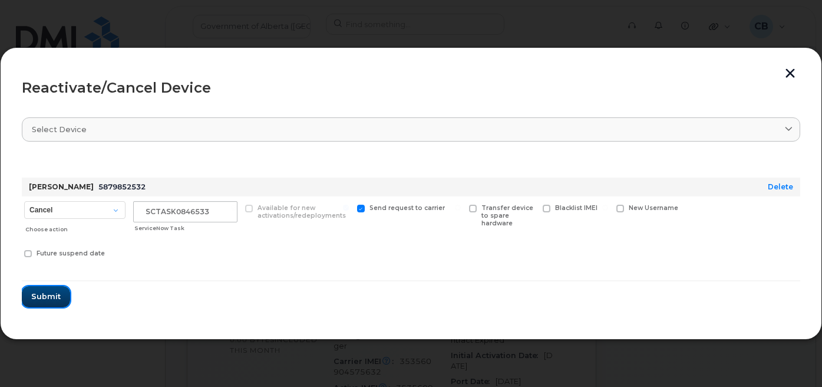
click at [35, 298] on span "Submit" at bounding box center [45, 296] width 29 height 11
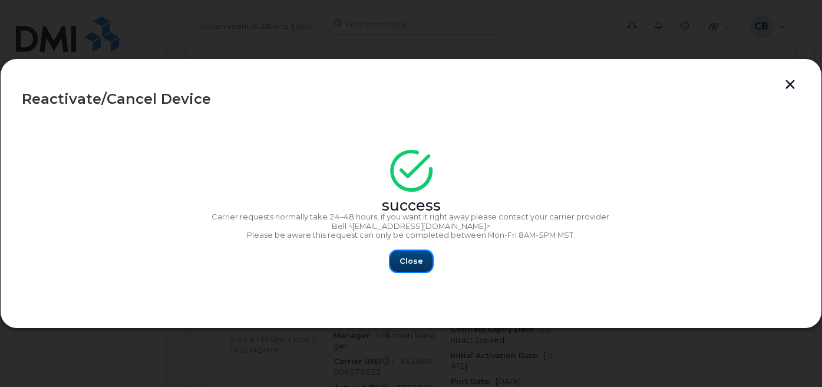
click at [398, 257] on button "Close" at bounding box center [411, 260] width 42 height 21
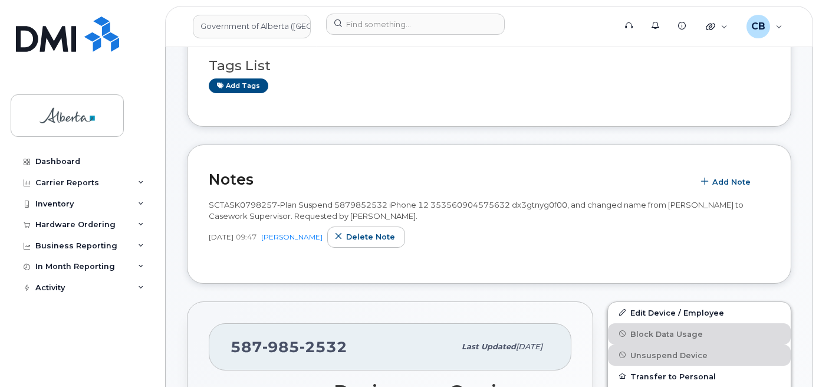
scroll to position [118, 0]
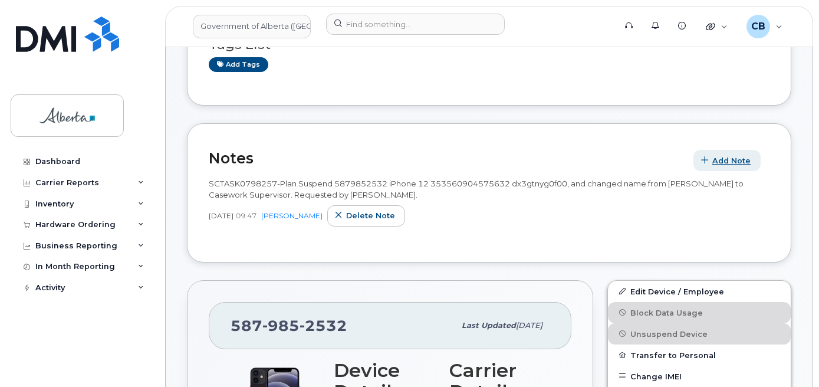
click at [731, 163] on span "Add Note" at bounding box center [731, 160] width 38 height 11
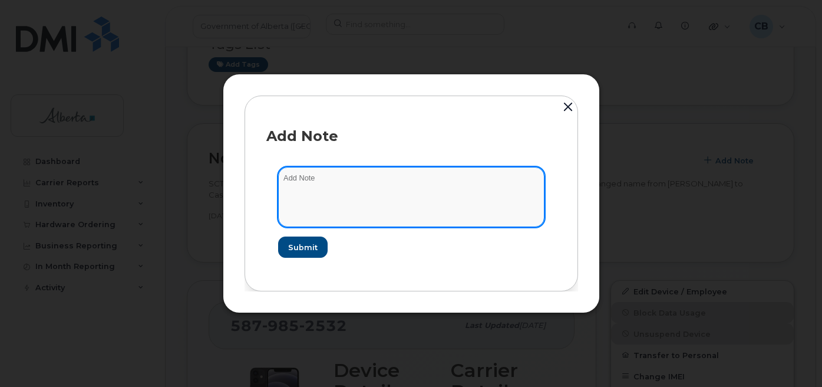
click at [349, 180] on textarea at bounding box center [411, 197] width 266 height 60
paste textarea "Device Plan Reassign … IMEI s/n from … to … Requested by …"
click at [283, 180] on textarea "Device Plan Reassign … IMEI s/n from … to … Requested by …" at bounding box center [411, 197] width 266 height 60
paste textarea "SCTASK0846533"
click at [472, 180] on textarea "SCTASK0846533-reactivated line and device Plan Reassign … IMEI s/n from … to … …" at bounding box center [411, 197] width 266 height 60
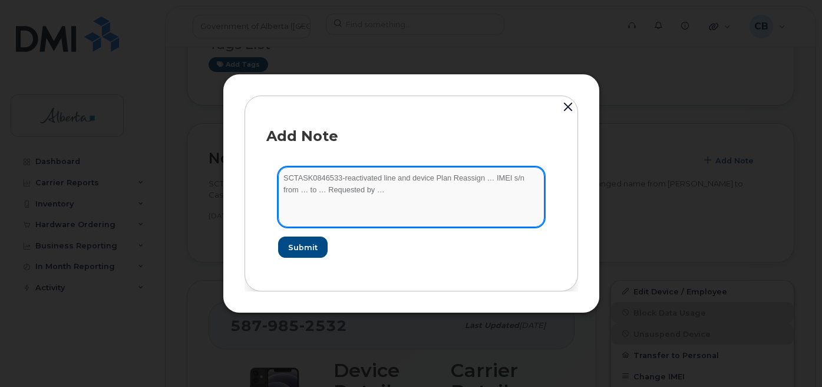
click at [472, 180] on textarea "SCTASK0846533-reactivated line and device Plan Reassign … IMEI s/n from … to … …" at bounding box center [411, 197] width 266 height 60
paste textarea "5879852532"
click at [519, 177] on textarea "SCTASK0846533-reactivated line and device Plan Reassign 5879852532 IMEI s/n fro…" at bounding box center [411, 197] width 266 height 60
click at [519, 176] on textarea "SCTASK0846533-reactivated line and device Plan Reassign 5879852532 IMEI s/n fro…" at bounding box center [411, 197] width 266 height 60
click at [302, 194] on textarea "SCTASK0846533-reactivated line and device Plan Reassign 5879852532 IMEI s/n fro…" at bounding box center [411, 197] width 266 height 60
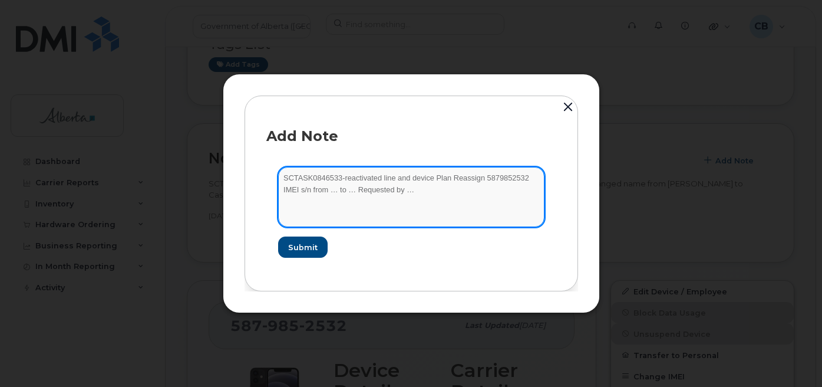
click at [302, 194] on textarea "SCTASK0846533-reactivated line and device Plan Reassign 5879852532 IMEI s/n fro…" at bounding box center [411, 197] width 266 height 60
paste textarea "Casework Supervisor Vacant"
click at [513, 173] on textarea "SCTASK0846533-reactivated line and device Plan Reassign 5879852532 IMEI s/n fro…" at bounding box center [411, 197] width 266 height 60
click at [535, 178] on textarea "SCTASK0846533-reactivated line and device Plan Reassign 5879852532 IMEI s/n fro…" at bounding box center [411, 197] width 266 height 60
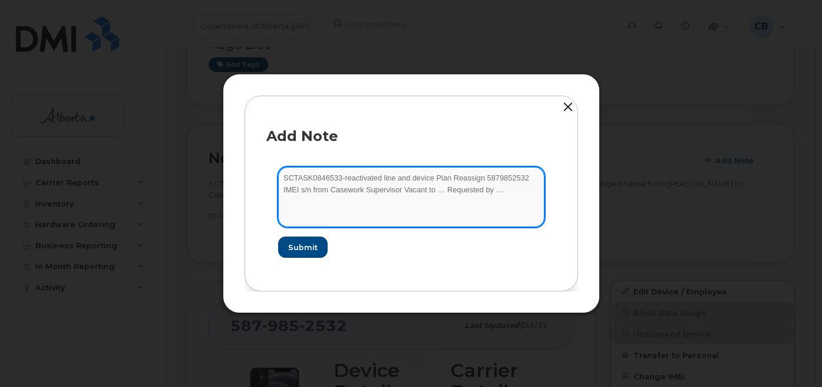
paste textarea "iPhone 12 353560904575632 DX3GTNYG0F00"
click at [300, 186] on textarea "SCTASK0846533-reactivated line and device Plan Reassign 5879852532 iPhone 12 35…" at bounding box center [411, 197] width 266 height 60
click at [366, 186] on textarea "SCTASK0846533-reactivated line and device Plan Reassign 5879852532 iPhone 12 35…" at bounding box center [411, 197] width 266 height 60
click at [526, 192] on textarea "SCTASK0846533-reactivated line and device Plan Reassign 5879852532 iPhone 12 35…" at bounding box center [411, 197] width 266 height 60
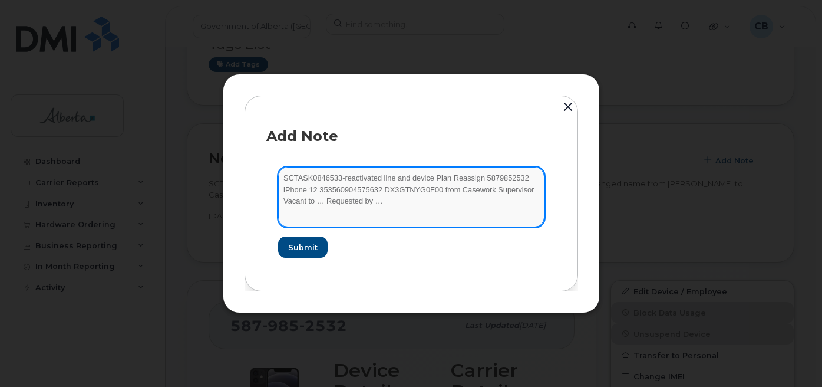
paste textarea "Davina Balram"
click at [378, 204] on textarea "SCTASK0846533-reactivated line and device Plan Reassign 5879852532 iPhone 12 35…" at bounding box center [411, 197] width 266 height 60
paste textarea "Diane Susinski"
type textarea "SCTASK0846533-reactivated line and device Plan Reassign 5879852532 iPhone 12 35…"
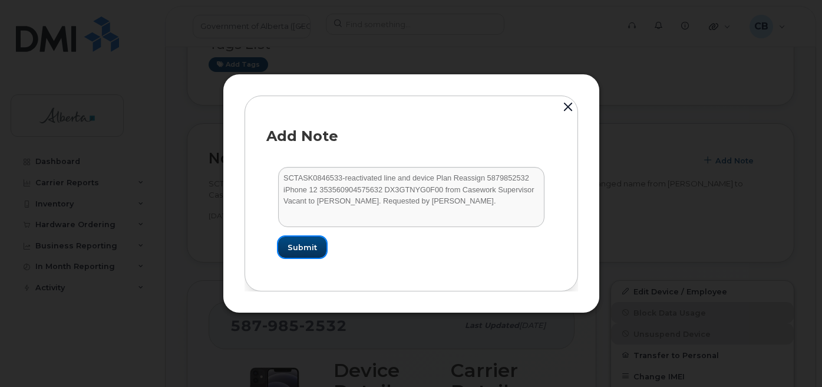
click at [314, 244] on span "Submit" at bounding box center [302, 247] width 29 height 11
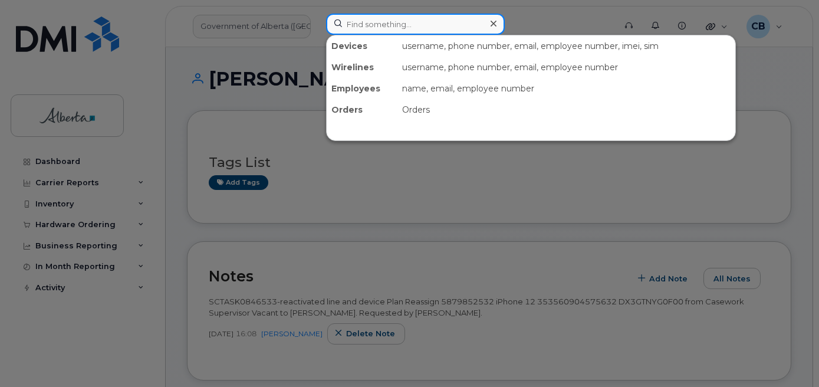
click at [394, 21] on input at bounding box center [415, 24] width 179 height 21
paste input "[PERSON_NAME]"
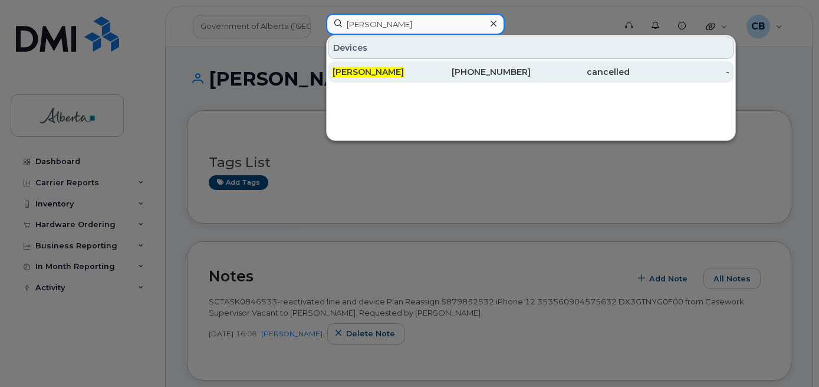
type input "[PERSON_NAME]"
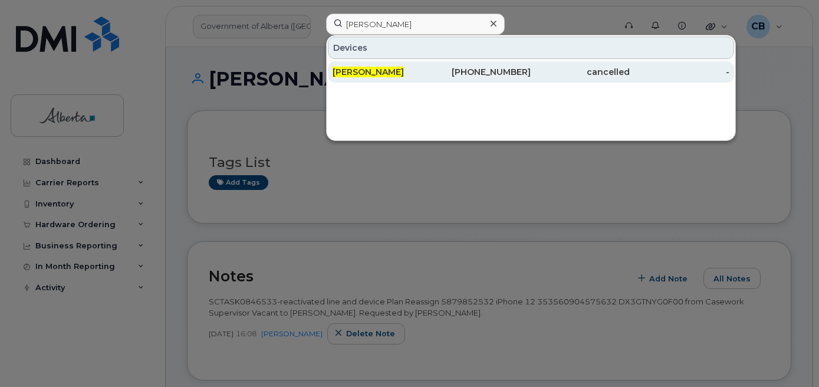
click at [370, 74] on span "[PERSON_NAME]" at bounding box center [367, 72] width 71 height 11
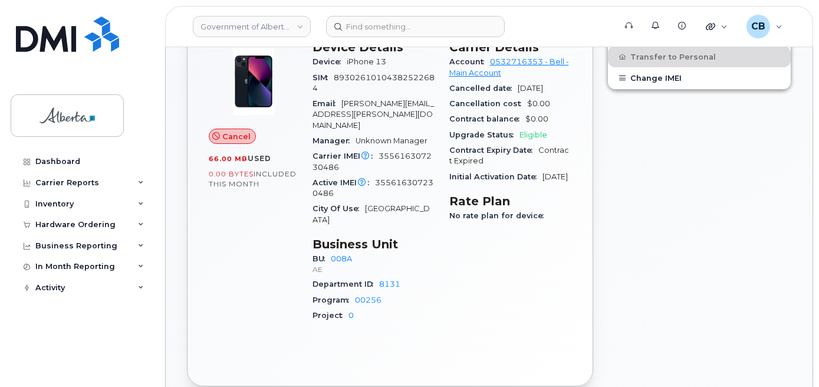
scroll to position [414, 0]
